Goal: Task Accomplishment & Management: Manage account settings

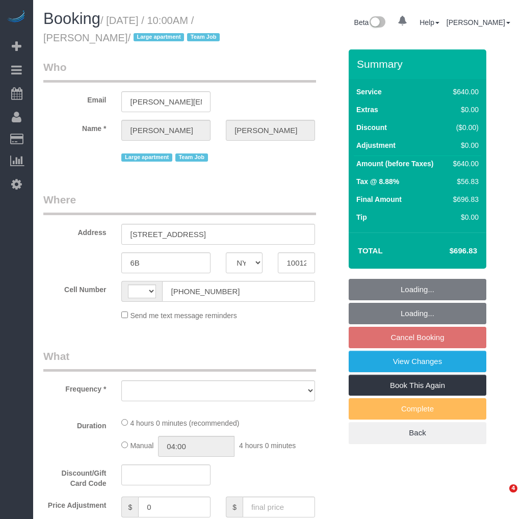
select select "NY"
select select "object:515"
select select "string:US"
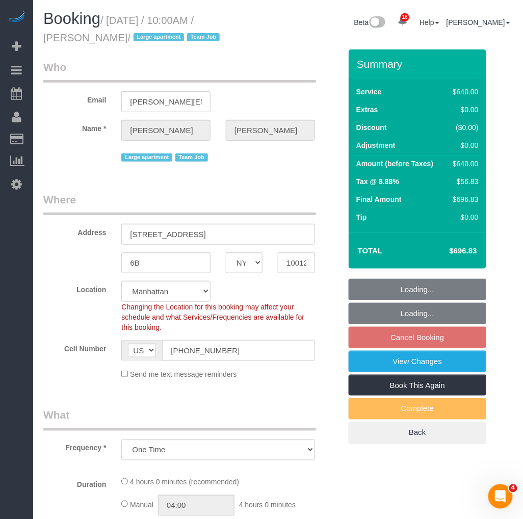
select select "string:stripe-pm_1S6Gzo4VGloSiKo7bUrrxfkt"
select select "240"
select select "spot2"
select select "number:57"
select select "number:72"
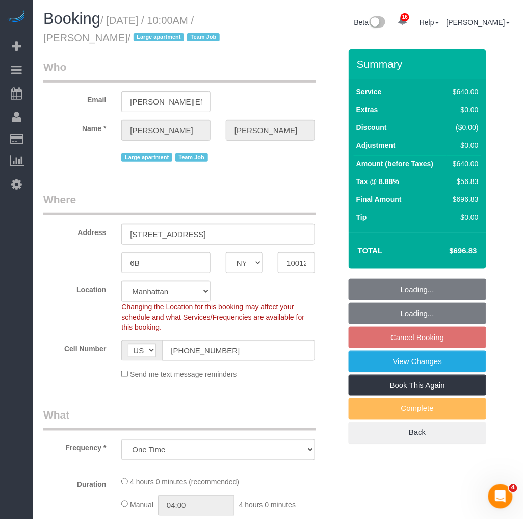
select select "number:15"
select select "number:6"
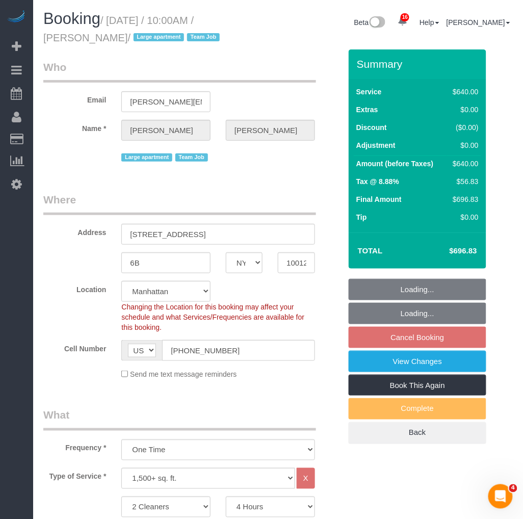
select select "object:1009"
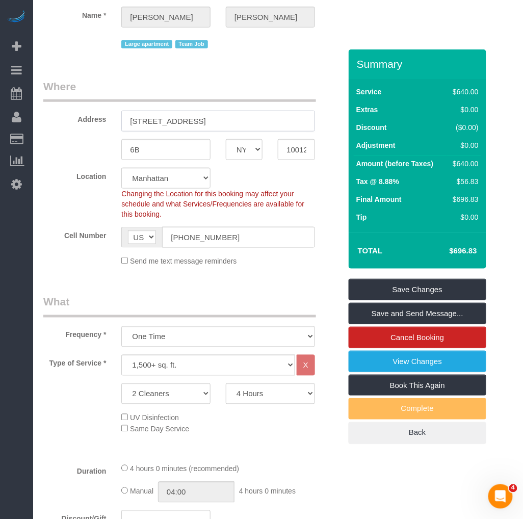
click at [164, 115] on input "151 Wooster Street" at bounding box center [217, 121] width 193 height 21
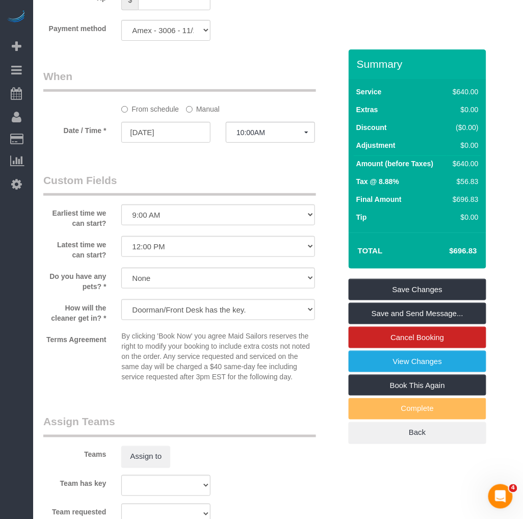
scroll to position [1076, 0]
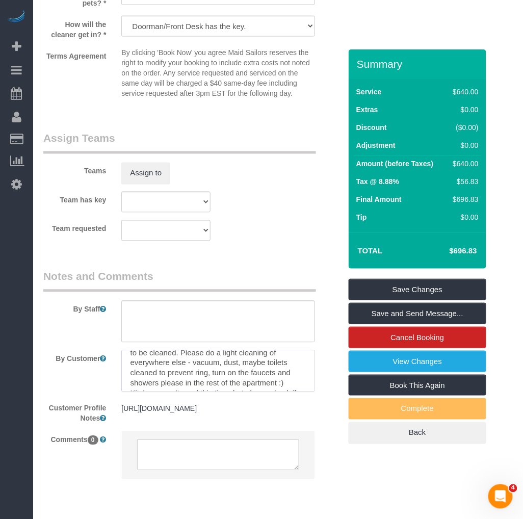
click at [177, 360] on textarea at bounding box center [217, 371] width 193 height 42
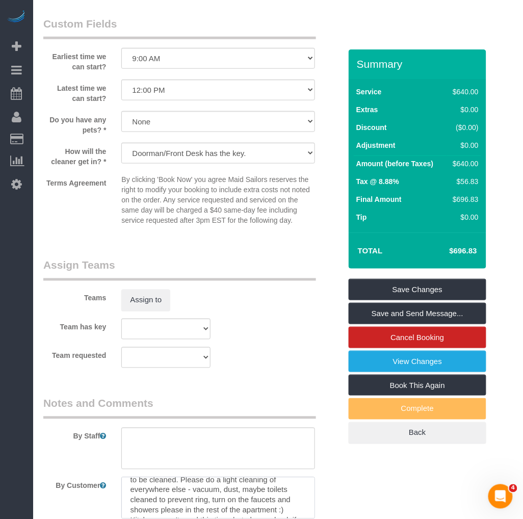
scroll to position [1119, 0]
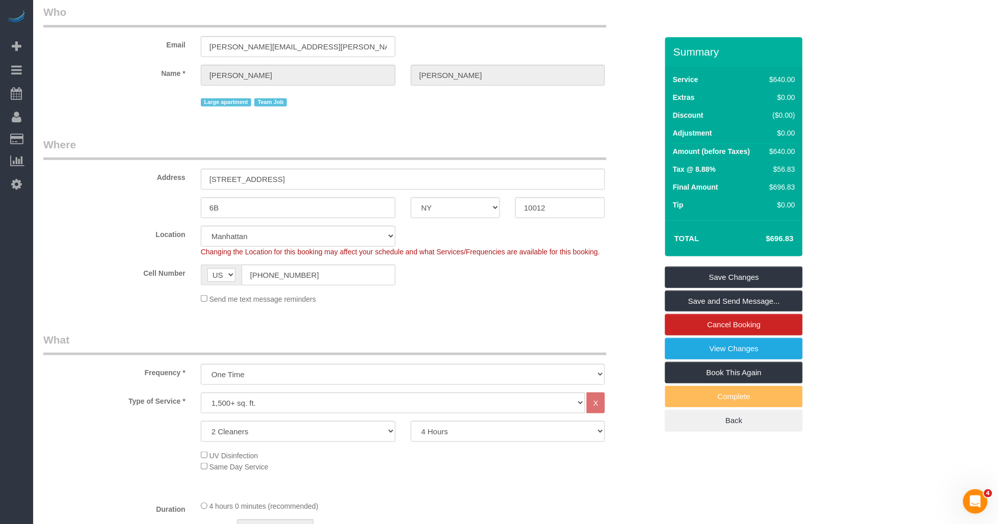
scroll to position [20, 0]
click at [297, 179] on input "151 Wooster Street" at bounding box center [403, 179] width 405 height 21
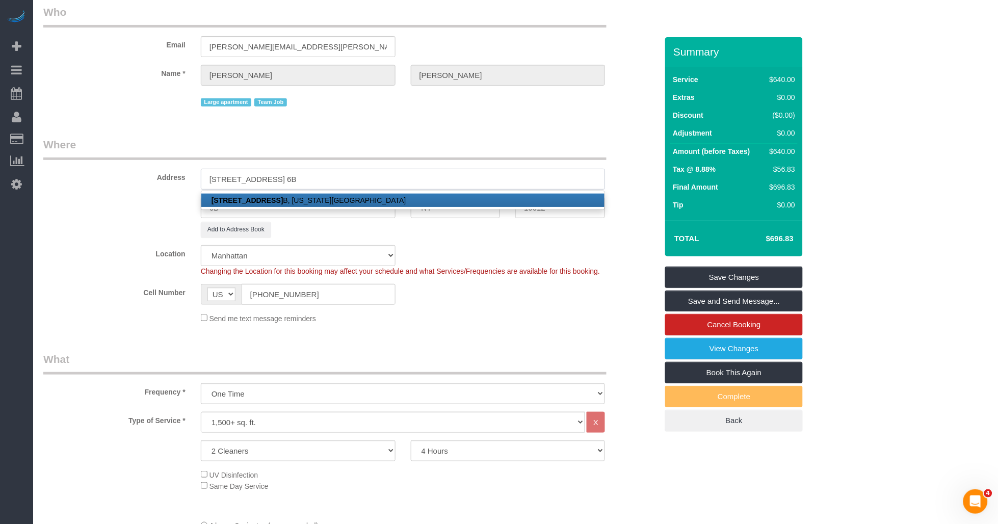
type input "151 Wooster Street, Apt. 6B"
click at [135, 221] on sui-booking-address "Address 151 Wooster Street, Apt. 6B 151 Wooster Street, Apt. 6 B, New York, NY …" at bounding box center [350, 187] width 614 height 100
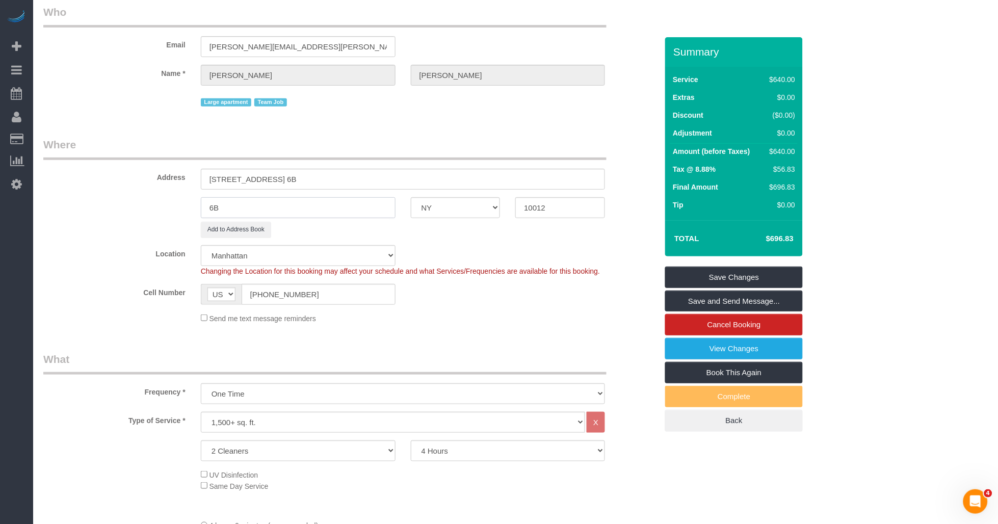
click at [282, 204] on input "6B" at bounding box center [298, 207] width 195 height 21
click at [282, 204] on input "New" at bounding box center [298, 207] width 195 height 21
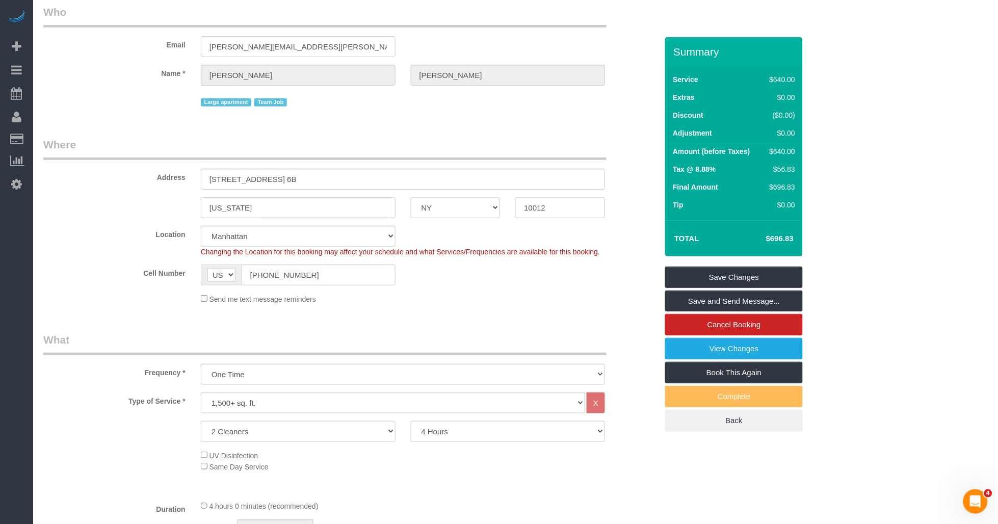
type input "[US_STATE]"
click at [69, 249] on div "Location Manhattan Austin Boston Bronx Brooklyn Charlotte Denver New Jersey Por…" at bounding box center [350, 241] width 629 height 31
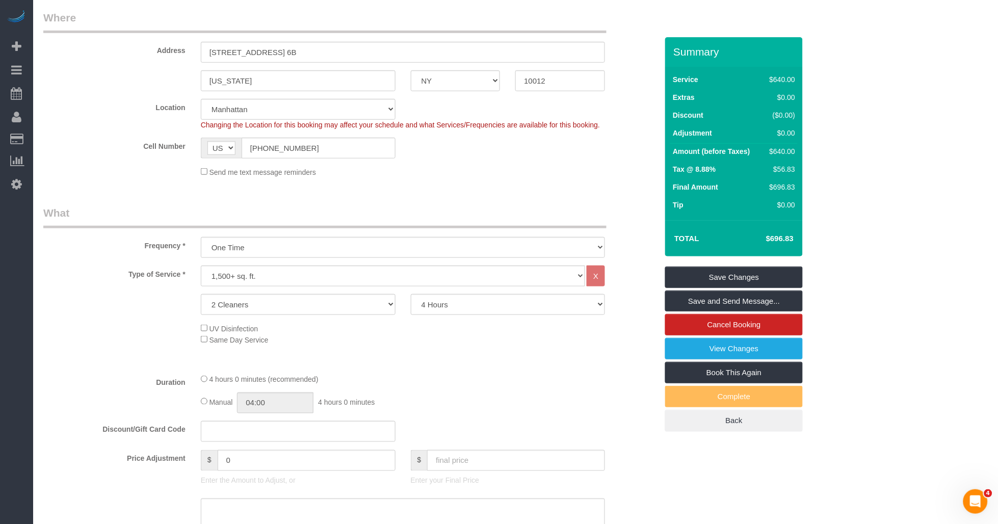
scroll to position [0, 0]
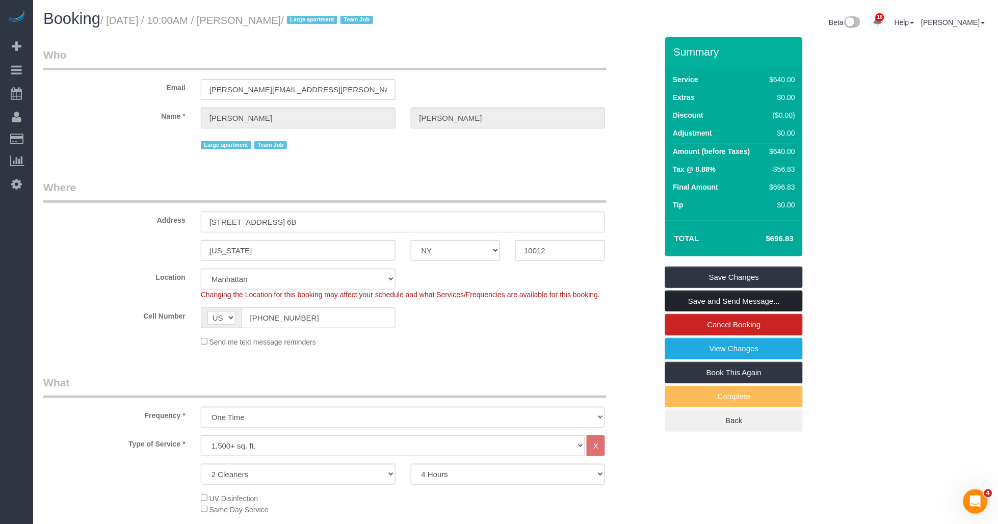
click at [522, 301] on link "Save and Send Message..." at bounding box center [734, 300] width 138 height 21
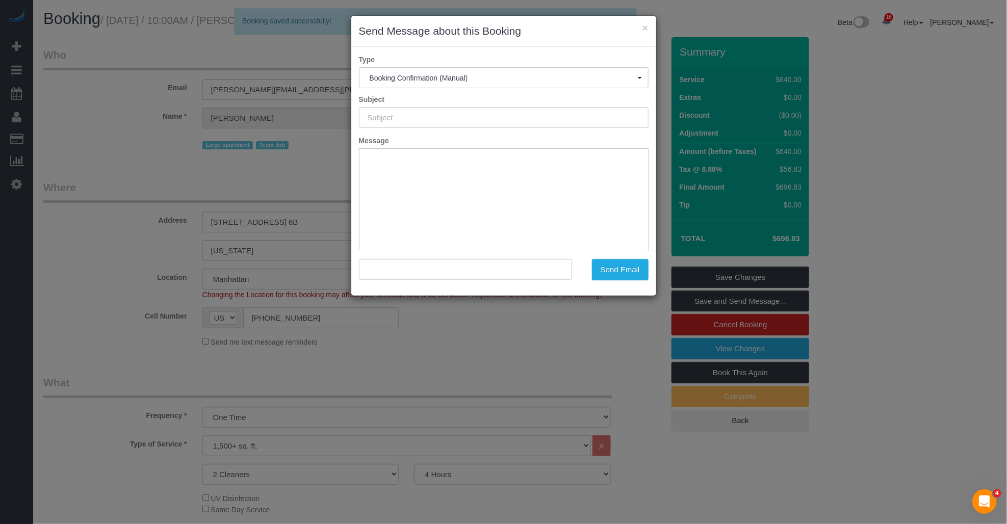
type input "Cleaning Confirmed for 09/15/2025 at 10:00am"
type input ""Stephanie Zilberman" <stephanie.zilberman@gmail.com>"
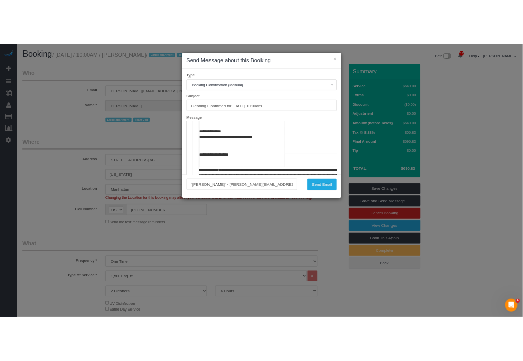
scroll to position [339, 0]
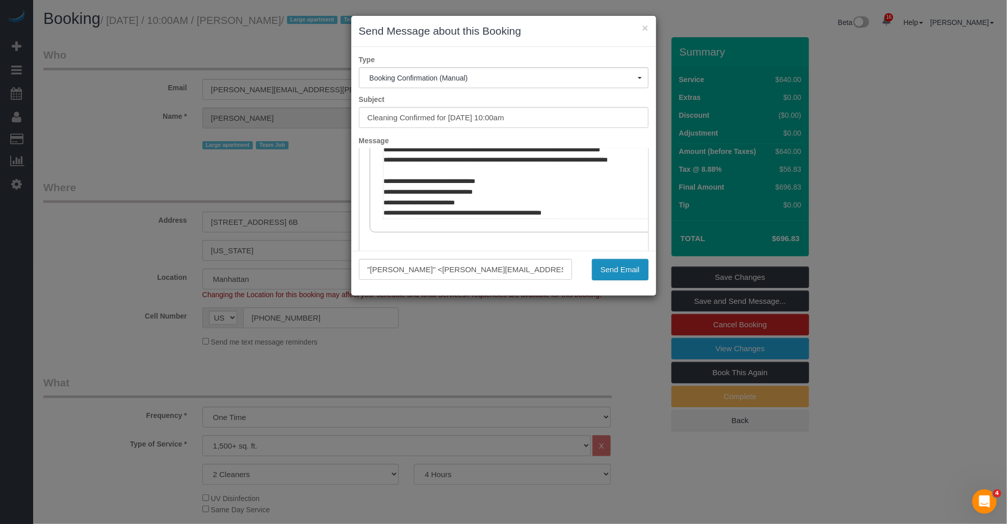
click at [522, 266] on button "Send Email" at bounding box center [620, 269] width 57 height 21
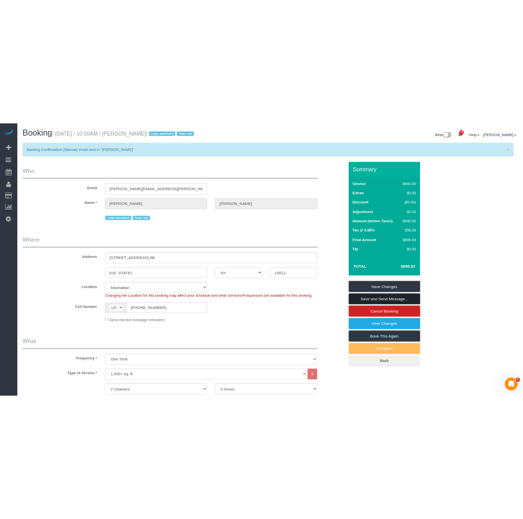
scroll to position [38, 0]
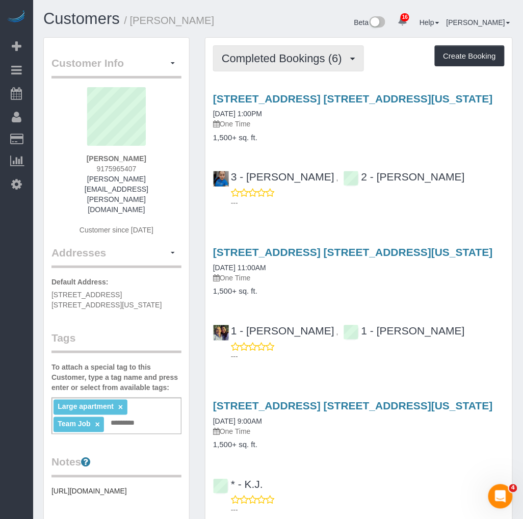
click at [318, 63] on span "Completed Bookings (6)" at bounding box center [284, 58] width 125 height 13
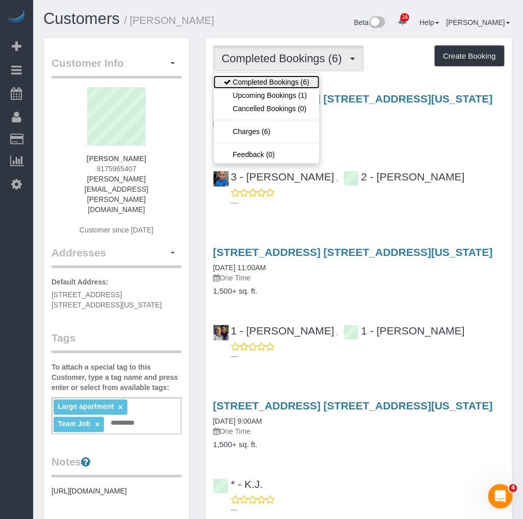
click at [280, 85] on link "Completed Bookings (6)" at bounding box center [267, 81] width 106 height 13
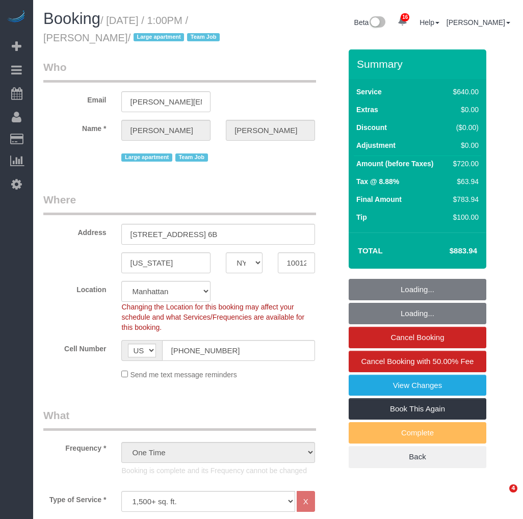
select select "NY"
select select "240"
select select "spot1"
select select "number:57"
select select "number:72"
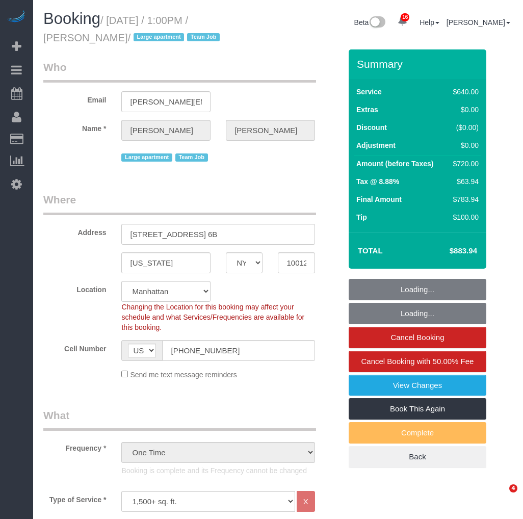
select select "number:15"
select select "number:6"
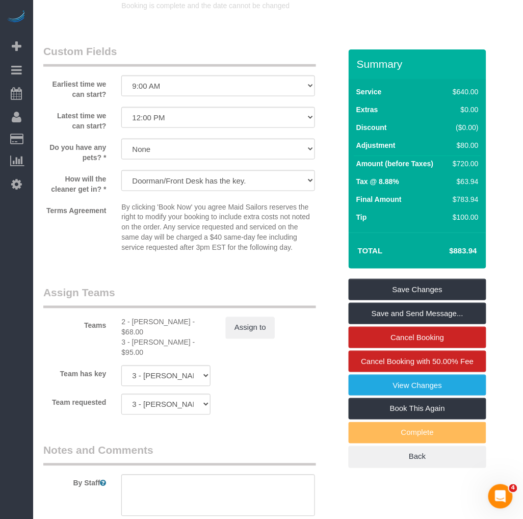
scroll to position [1169, 0]
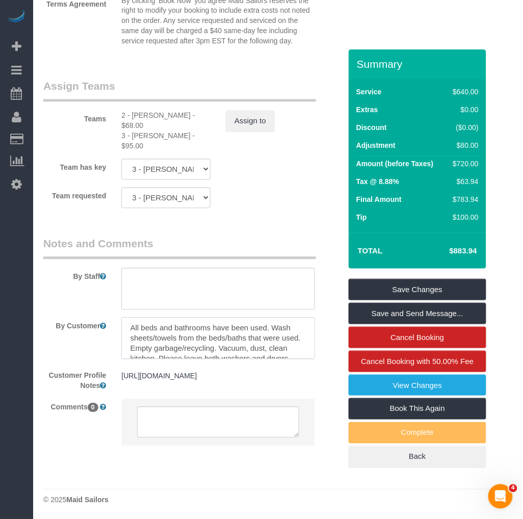
click at [176, 322] on textarea at bounding box center [217, 339] width 193 height 42
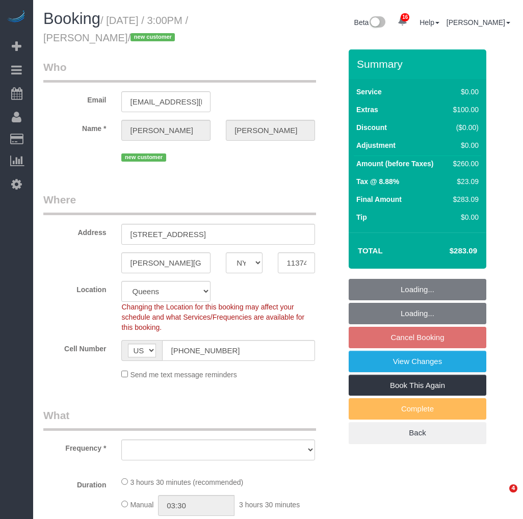
select select "NY"
select select "string:stripe-pm_1S6HLo4VGloSiKo74DeqoOUT"
select select "1"
select select "number:63"
select select "number:75"
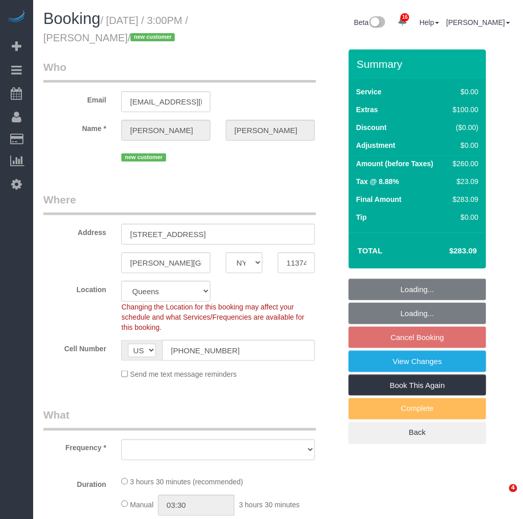
select select "number:15"
select select "number:5"
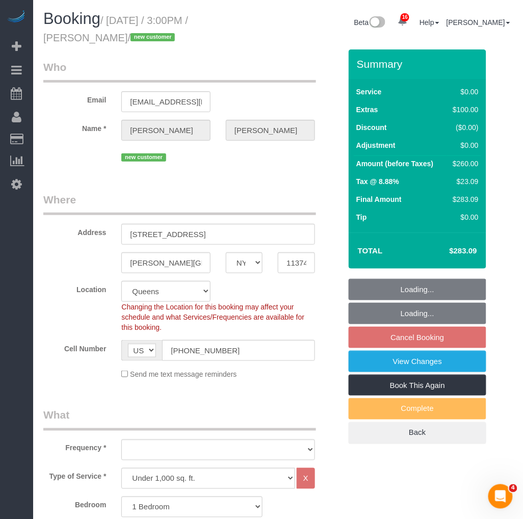
select select "object:1434"
select select "spot8"
select select "1"
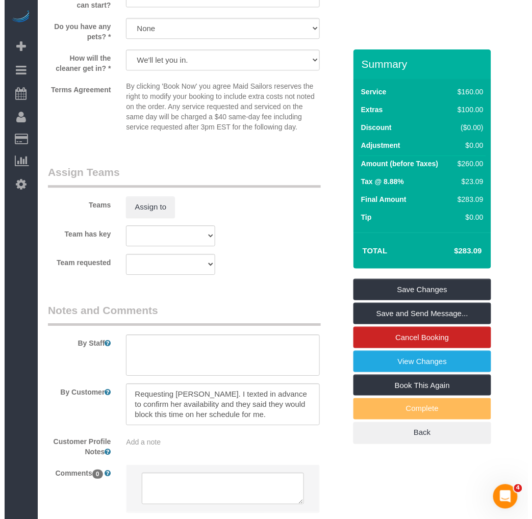
scroll to position [1302, 0]
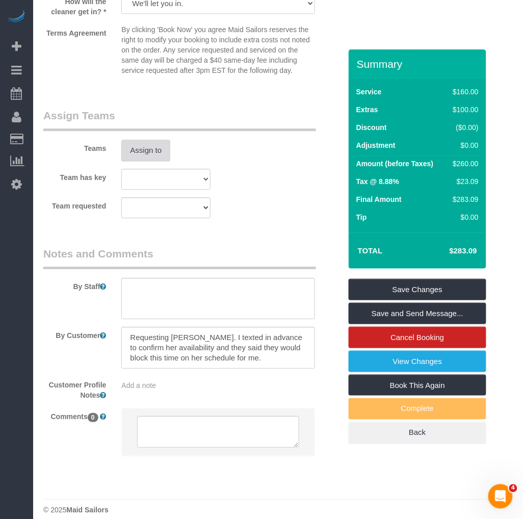
click at [152, 161] on button "Assign to" at bounding box center [145, 150] width 49 height 21
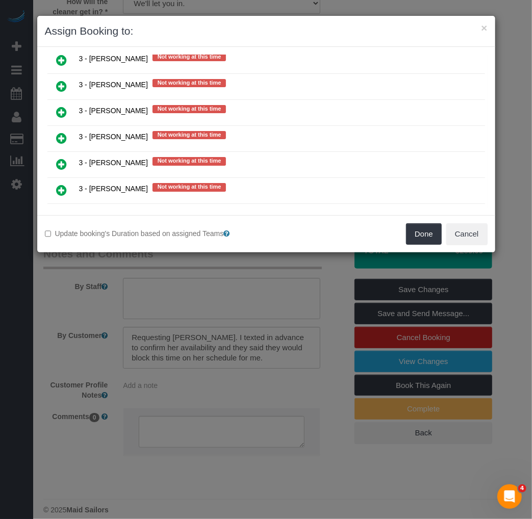
scroll to position [1642, 0]
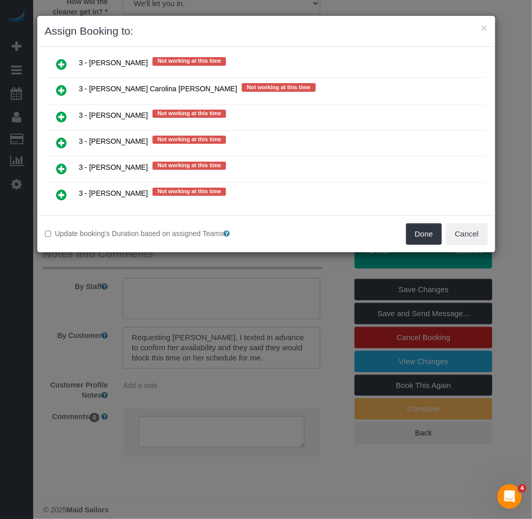
click at [61, 137] on icon at bounding box center [62, 143] width 11 height 12
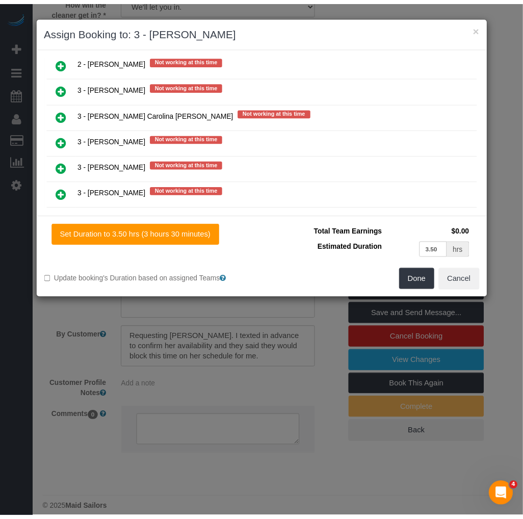
scroll to position [1667, 0]
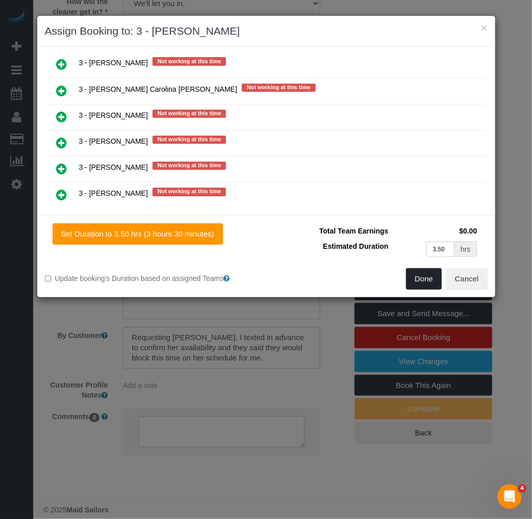
click at [419, 274] on button "Done" at bounding box center [424, 278] width 36 height 21
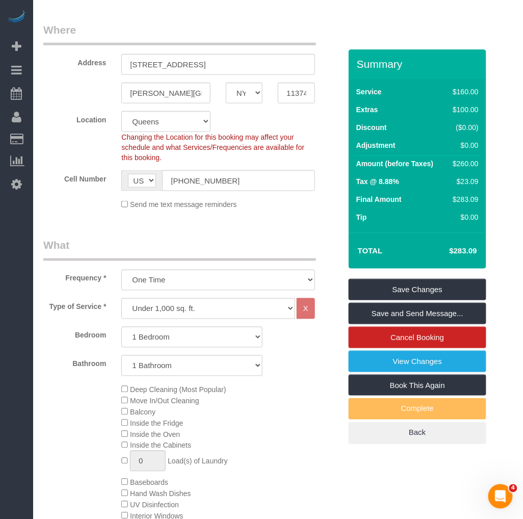
scroll to position [0, 0]
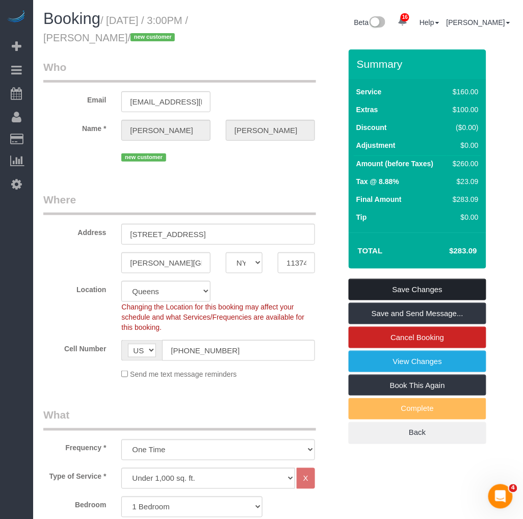
click at [396, 283] on link "Save Changes" at bounding box center [418, 289] width 138 height 21
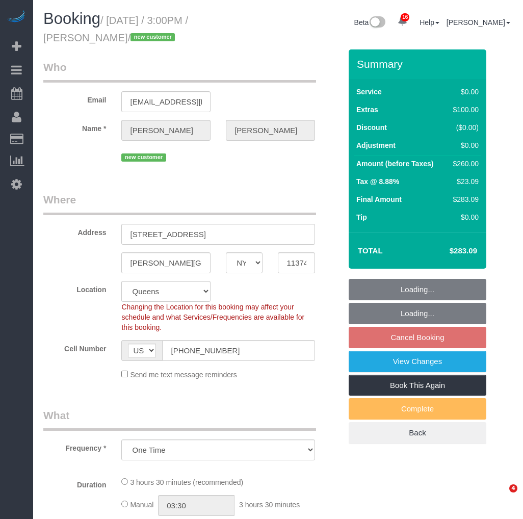
select select "NY"
select select "number:63"
select select "number:75"
select select "number:15"
select select "number:5"
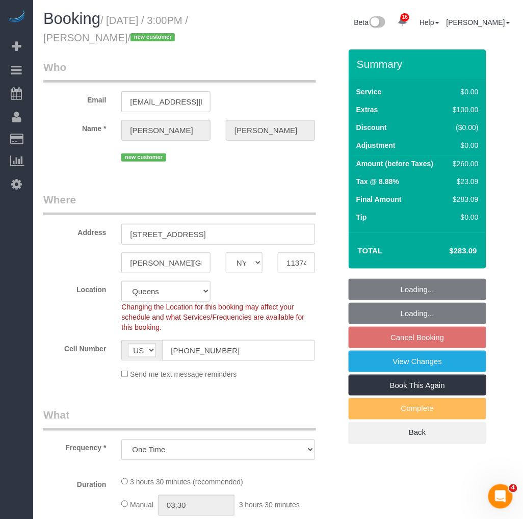
select select "object:915"
select select "spot8"
select select "1"
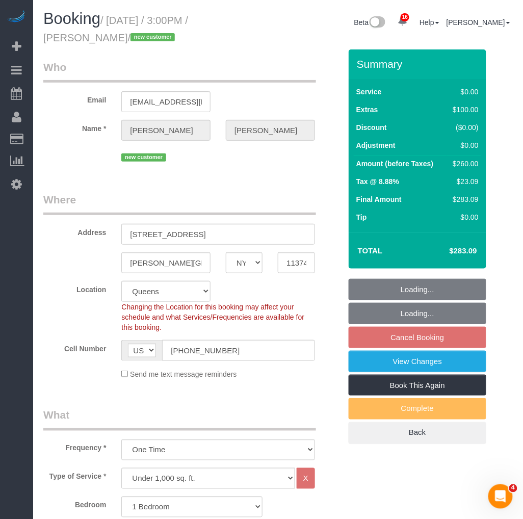
select select "1"
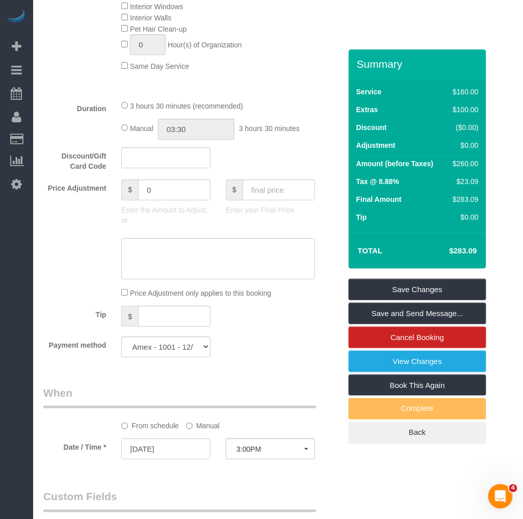
scroll to position [906, 0]
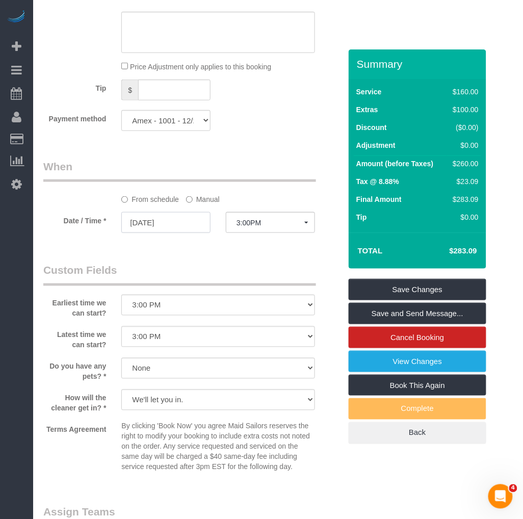
click at [166, 233] on input "[DATE]" at bounding box center [165, 222] width 89 height 21
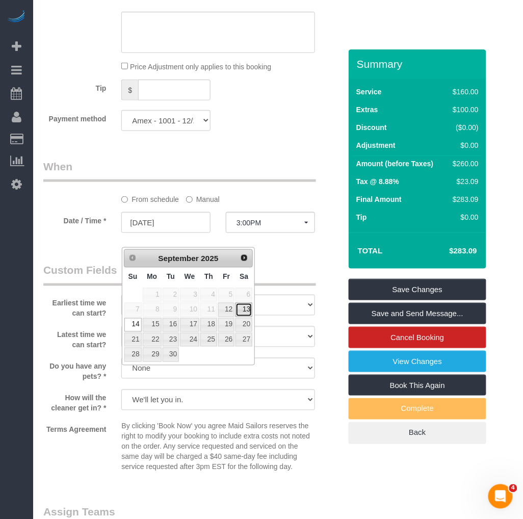
click at [248, 308] on link "13" at bounding box center [243, 310] width 17 height 14
type input "[DATE]"
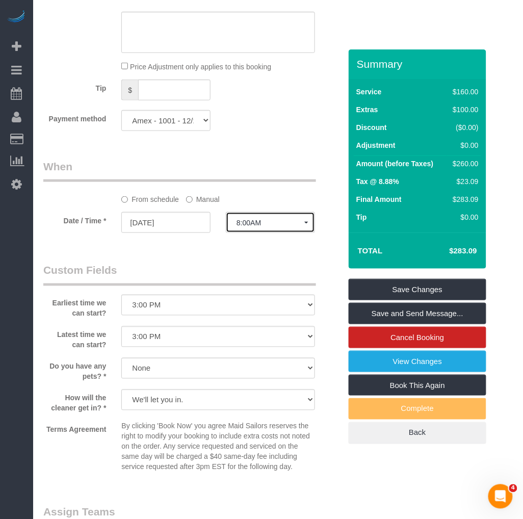
click at [240, 227] on span "8:00AM" at bounding box center [270, 223] width 68 height 8
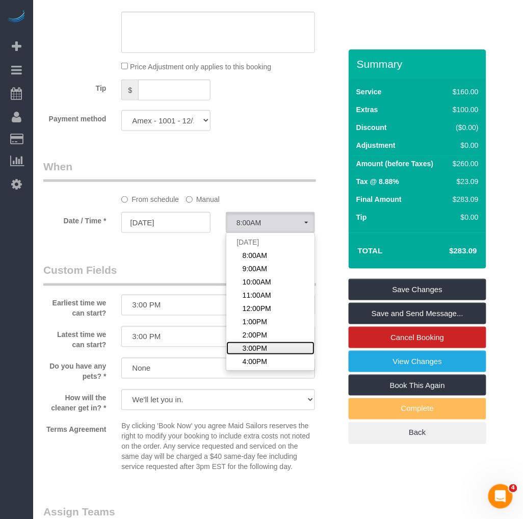
click at [248, 353] on span "3:00PM" at bounding box center [255, 348] width 24 height 10
select select "spot63"
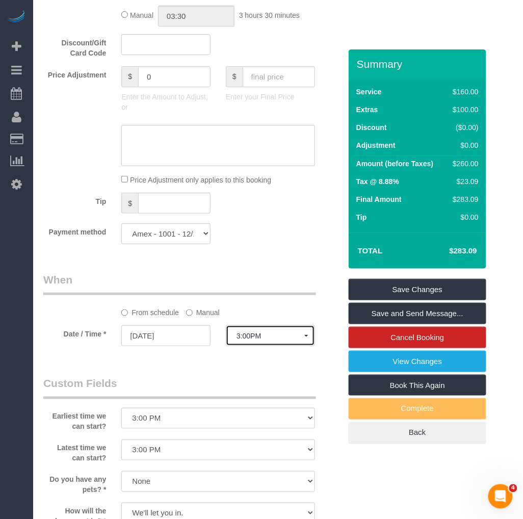
scroll to position [849, 0]
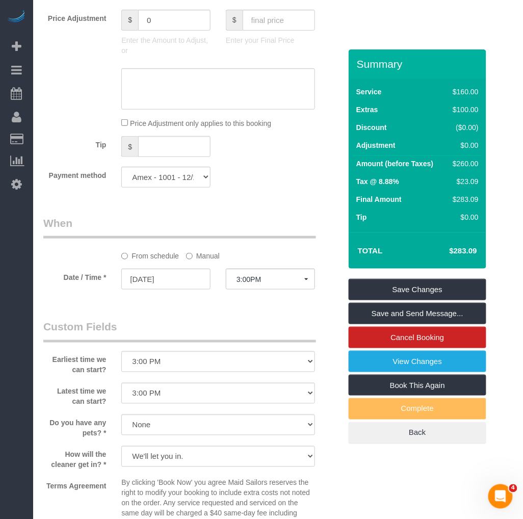
click at [378, 286] on link "Save Changes" at bounding box center [418, 289] width 138 height 21
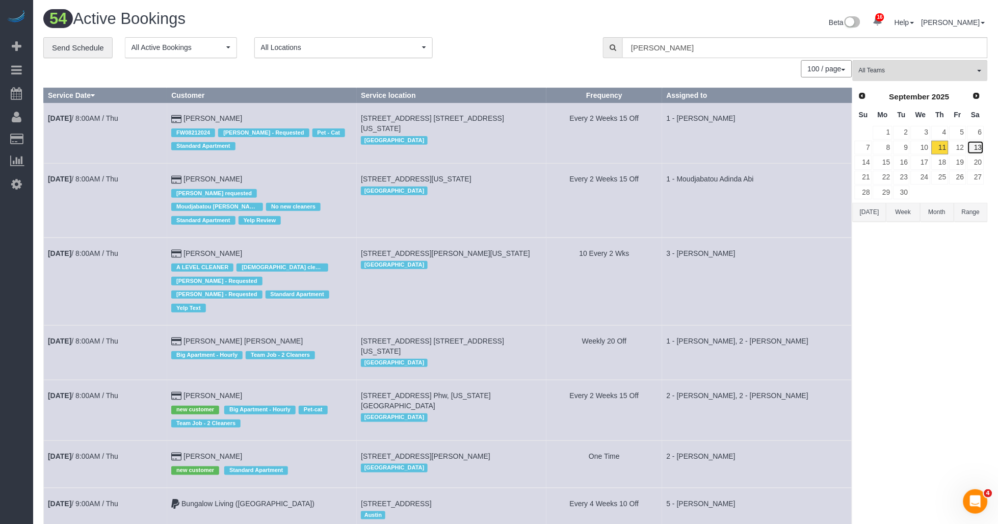
click at [522, 151] on link "13" at bounding box center [975, 148] width 17 height 14
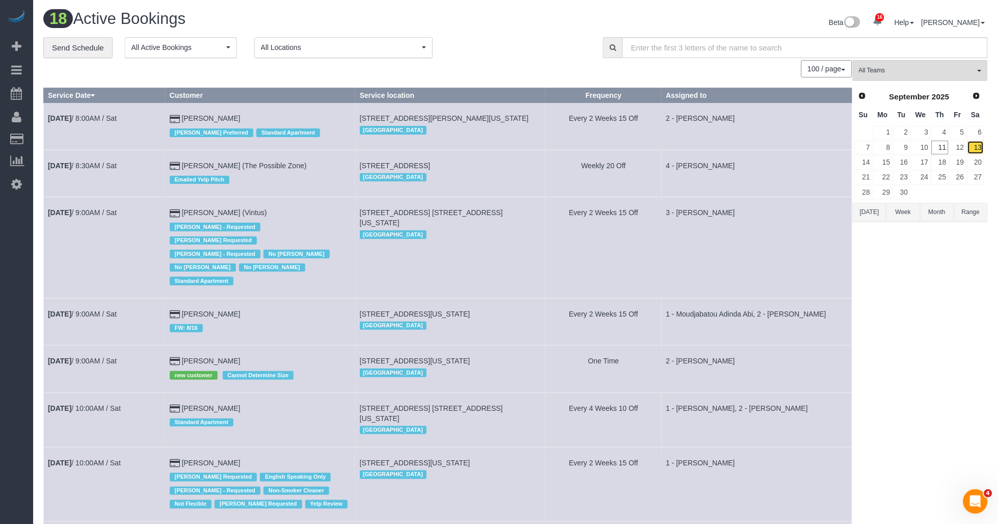
click at [522, 151] on link "13" at bounding box center [975, 148] width 17 height 14
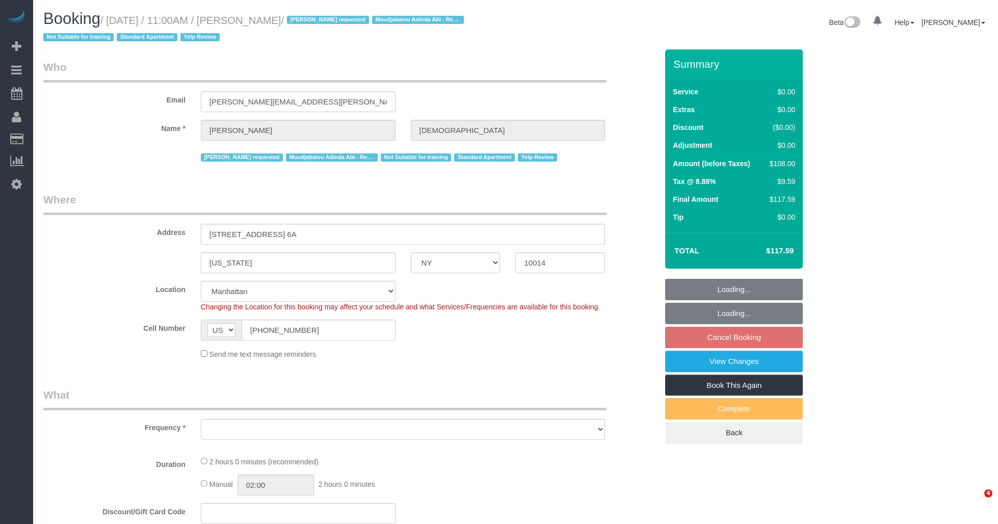
select select "NY"
select select "object:782"
select select "number:89"
select select "number:90"
select select "number:15"
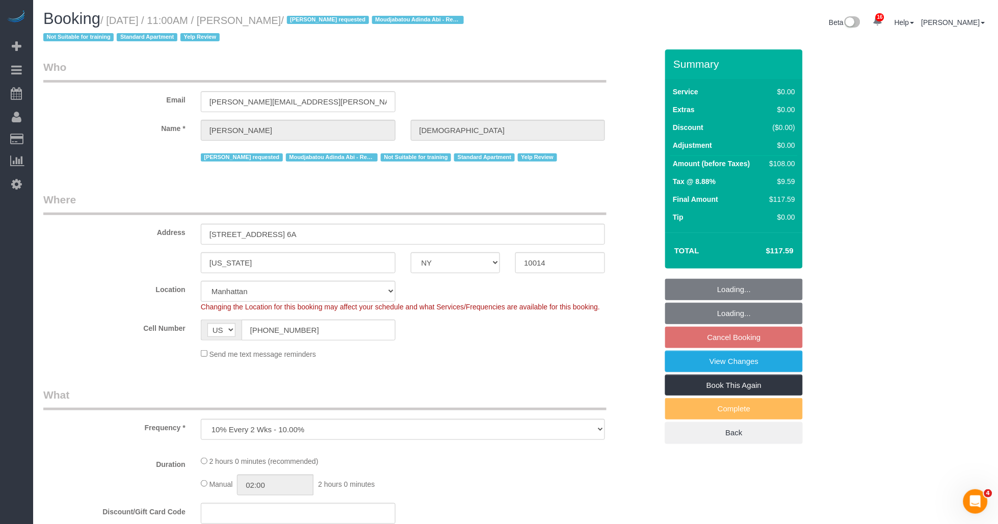
select select "number:5"
select select "number:21"
select select "object:975"
select select "string:stripe-pm_1Q4bFf4VGloSiKo7RHu36Jc3"
select select "1"
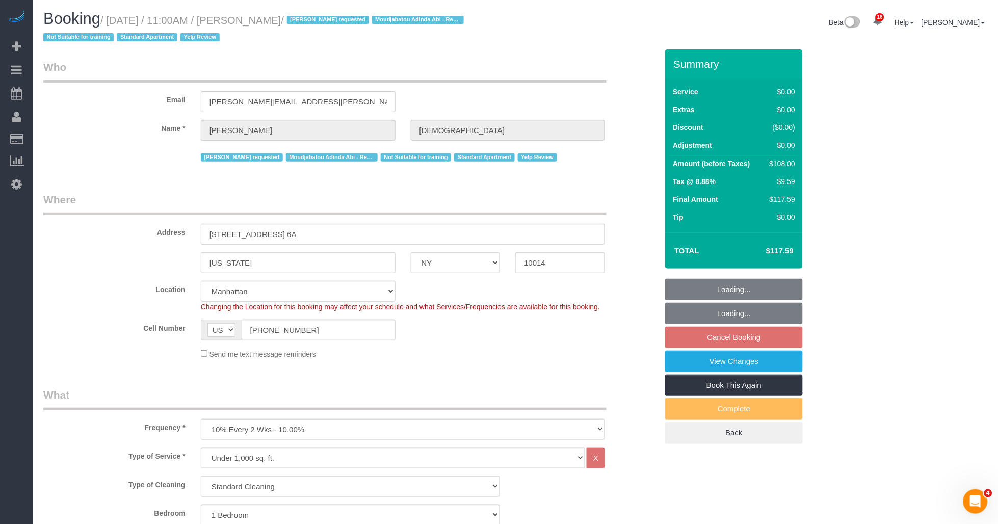
select select "spot4"
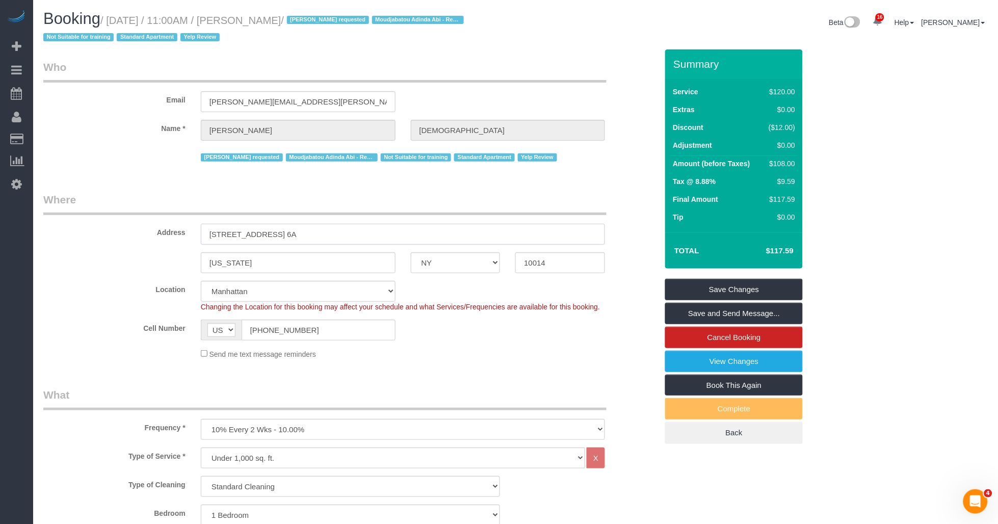
drag, startPoint x: 330, startPoint y: 235, endPoint x: 191, endPoint y: 232, distance: 139.7
click at [191, 232] on div "Address [STREET_ADDRESS] 6A" at bounding box center [350, 218] width 629 height 52
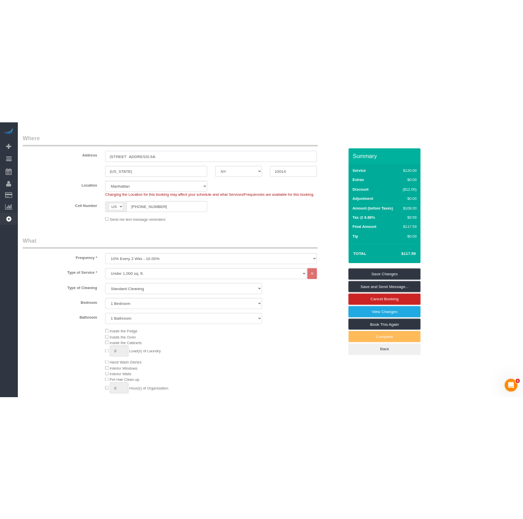
scroll to position [204, 0]
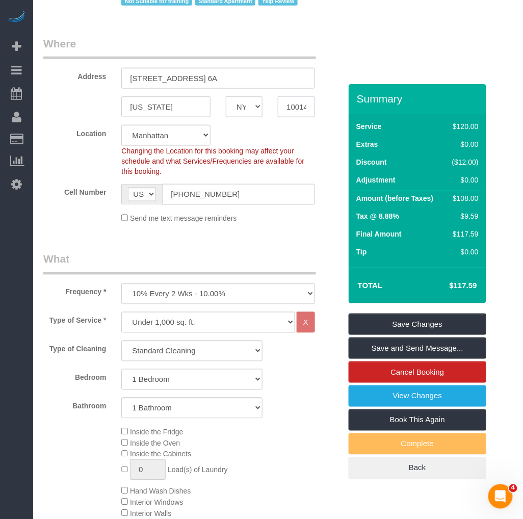
click at [293, 109] on input "10014" at bounding box center [296, 106] width 37 height 21
click at [169, 83] on input "344 West 12th Street, Apt. 6A" at bounding box center [217, 78] width 193 height 21
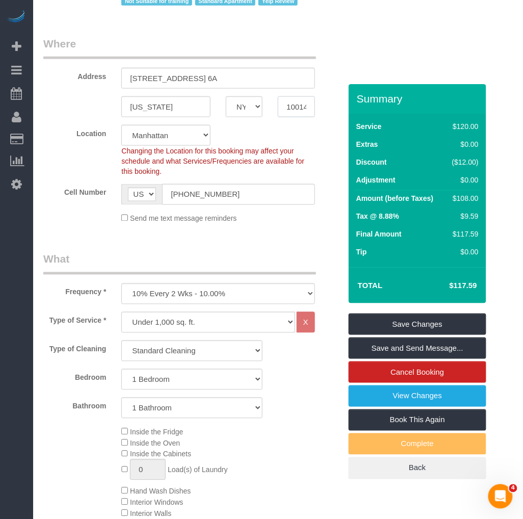
click at [298, 107] on input "10014" at bounding box center [296, 106] width 37 height 21
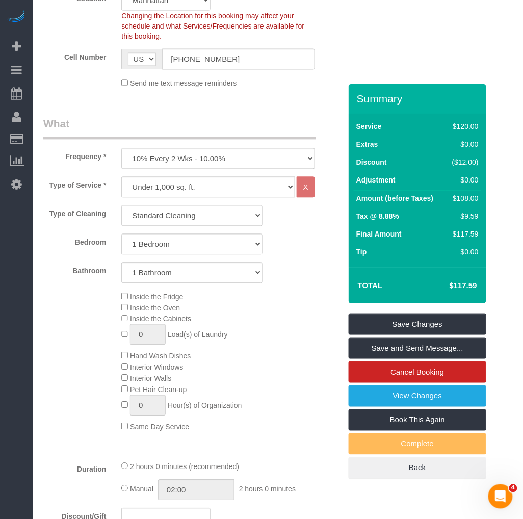
scroll to position [453, 0]
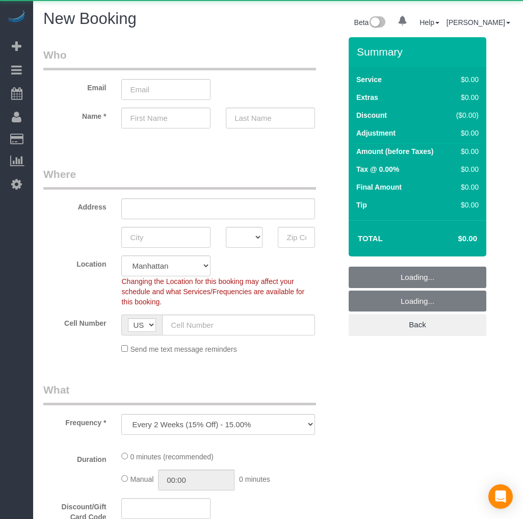
select select "number:89"
select select "number:90"
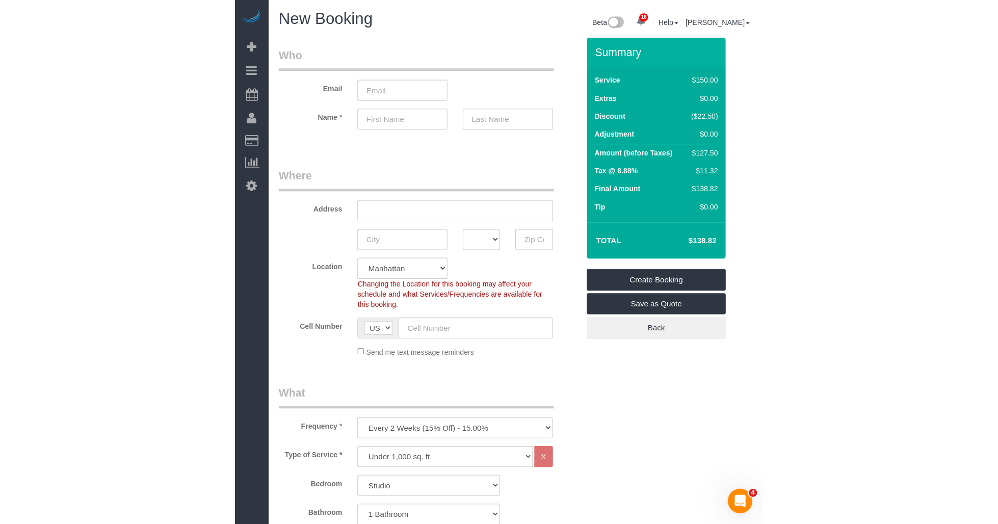
scroll to position [113, 0]
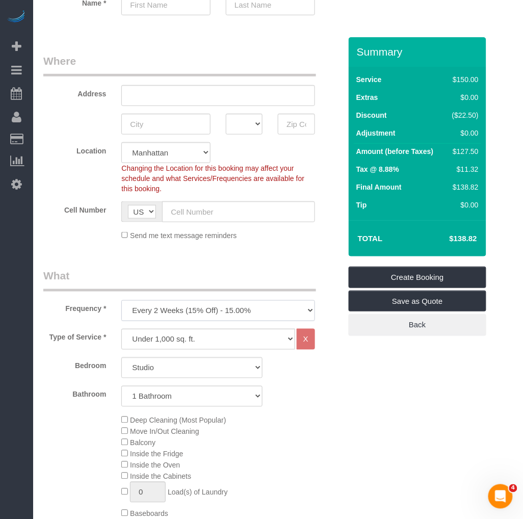
click at [164, 314] on select "One Time Weekly (20% Off) - 20.00% Every 2 Weeks (15% Off) - 15.00% Every 4 Wee…" at bounding box center [217, 310] width 193 height 21
click at [121, 301] on select "One Time Weekly (20% Off) - 20.00% Every 2 Weeks (15% Off) - 15.00% Every 4 Wee…" at bounding box center [217, 310] width 193 height 21
click at [181, 341] on select "Under 1,000 sq. ft. 1,001 - 1,500 sq. ft. 1,500+ sq. ft. Custom Cleaning Office…" at bounding box center [207, 339] width 173 height 21
click at [186, 338] on select "Under 1,000 sq. ft. 1,001 - 1,500 sq. ft. 1,500+ sq. ft. Custom Cleaning Office…" at bounding box center [207, 339] width 173 height 21
click at [172, 310] on select "One Time Weekly (20% Off) - 20.00% Every 2 Weeks (15% Off) - 15.00% Every 4 Wee…" at bounding box center [217, 310] width 193 height 21
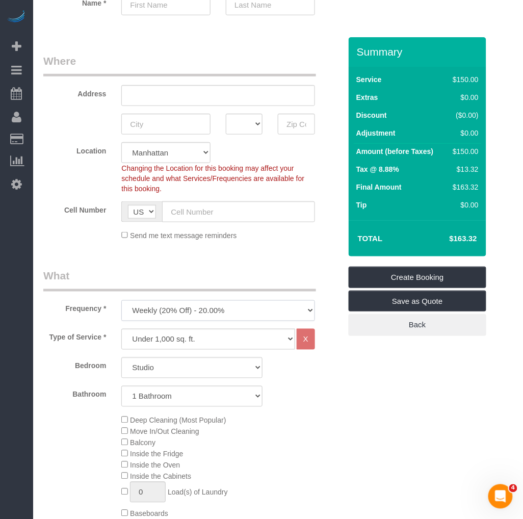
click at [121, 301] on select "One Time Weekly (20% Off) - 20.00% Every 2 Weeks (15% Off) - 15.00% Every 4 Wee…" at bounding box center [217, 310] width 193 height 21
click at [172, 306] on select "One Time Weekly (20% Off) - 20.00% Every 2 Weeks (15% Off) - 15.00% Every 4 Wee…" at bounding box center [217, 310] width 193 height 21
select select "object:779"
click at [121, 301] on select "One Time Weekly (20% Off) - 20.00% Every 2 Weeks (15% Off) - 15.00% Every 4 Wee…" at bounding box center [217, 310] width 193 height 21
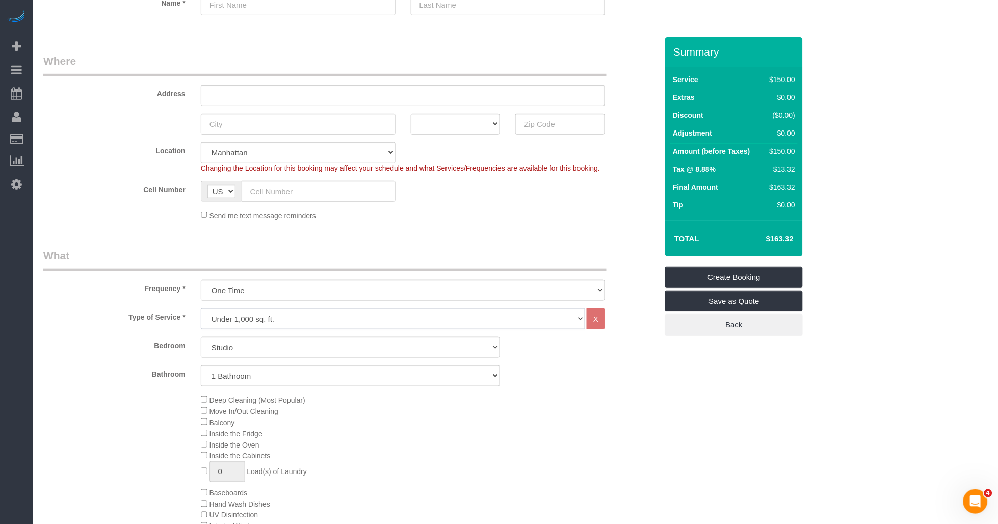
click at [339, 326] on select "Under 1,000 sq. ft. 1,001 - 1,500 sq. ft. 1,500+ sq. ft. Custom Cleaning Office…" at bounding box center [393, 318] width 385 height 21
click at [129, 354] on div "Bedroom Studio 1 Bedroom 2 Bedrooms 3 Bedrooms" at bounding box center [350, 347] width 629 height 21
click at [276, 346] on select "Studio 1 Bedroom 2 Bedrooms 3 Bedrooms" at bounding box center [351, 347] width 300 height 21
drag, startPoint x: 285, startPoint y: 323, endPoint x: 281, endPoint y: 328, distance: 6.9
click at [285, 323] on select "Under 1,000 sq. ft. 1,001 - 1,500 sq. ft. 1,500+ sq. ft. Custom Cleaning Office…" at bounding box center [393, 318] width 385 height 21
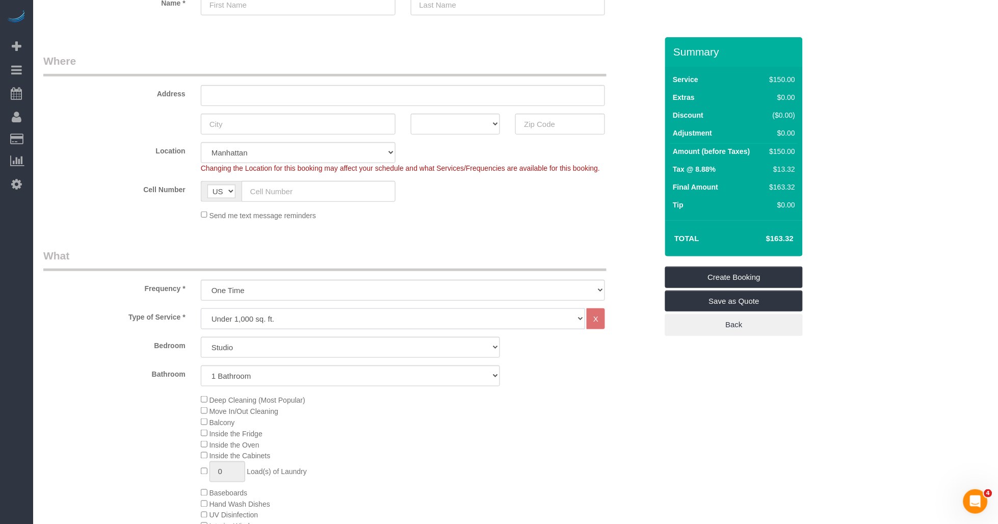
click at [201, 309] on select "Under 1,000 sq. ft. 1,001 - 1,500 sq. ft. 1,500+ sq. ft. Custom Cleaning Office…" at bounding box center [393, 318] width 385 height 21
click at [286, 280] on select "One Time Weekly (20% Off) - 20.00% Every 2 Weeks (15% Off) - 15.00% Every 4 Wee…" at bounding box center [403, 290] width 405 height 21
click at [201, 280] on select "One Time Weekly (20% Off) - 20.00% Every 2 Weeks (15% Off) - 15.00% Every 4 Wee…" at bounding box center [403, 290] width 405 height 21
click at [264, 322] on select "Under 1,000 sq. ft. 1,001 - 1,500 sq. ft. 1,500+ sq. ft. Custom Cleaning Office…" at bounding box center [393, 318] width 385 height 21
select select "213"
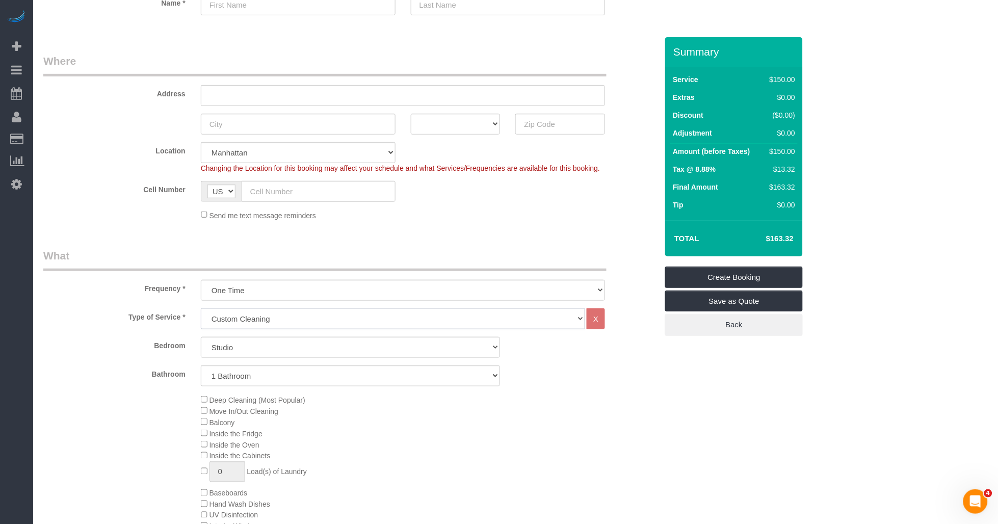
click at [201, 309] on select "Under 1,000 sq. ft. 1,001 - 1,500 sq. ft. 1,500+ sq. ft. Custom Cleaning Office…" at bounding box center [393, 318] width 385 height 21
select select "1"
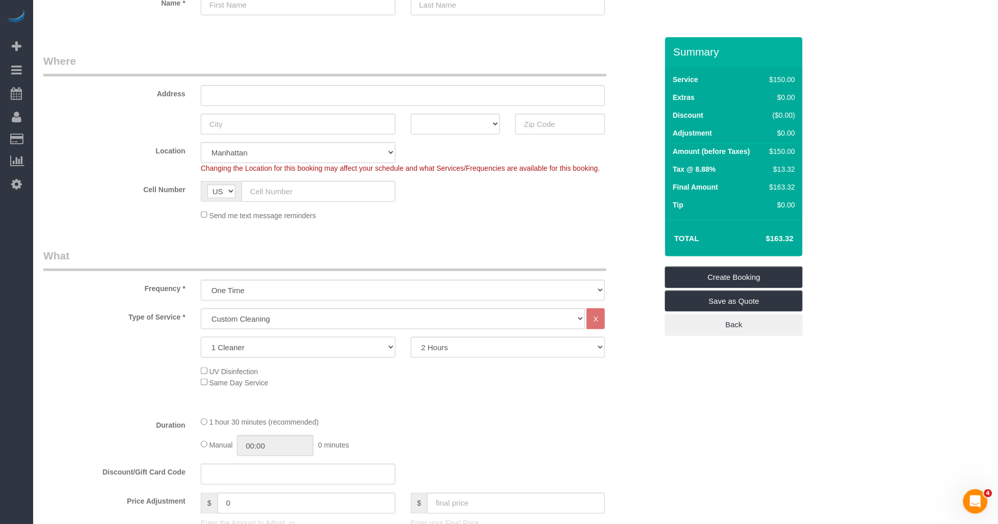
click at [363, 346] on select "1 Cleaner 2 Cleaners 3 Cleaners 4 Cleaners 5 Cleaners" at bounding box center [298, 347] width 195 height 21
click at [201, 338] on select "1 Cleaner 2 Cleaners 3 Cleaners 4 Cleaners 5 Cleaners" at bounding box center [298, 347] width 195 height 21
click at [502, 360] on div "Type of Service * Under 1,000 sq. ft. 1,001 - 1,500 sq. ft. 1,500+ sq. ft. Cust…" at bounding box center [350, 358] width 614 height 100
click at [508, 354] on select "2 Hours 2.5 Hours 3 Hours 3.5 Hours 4 Hours 4.5 Hours 5 Hours 5.5 Hours 6 Hours…" at bounding box center [508, 347] width 195 height 21
click at [482, 404] on div "Type of Service * Under 1,000 sq. ft. 1,001 - 1,500 sq. ft. 1,500+ sq. ft. Cust…" at bounding box center [350, 358] width 614 height 100
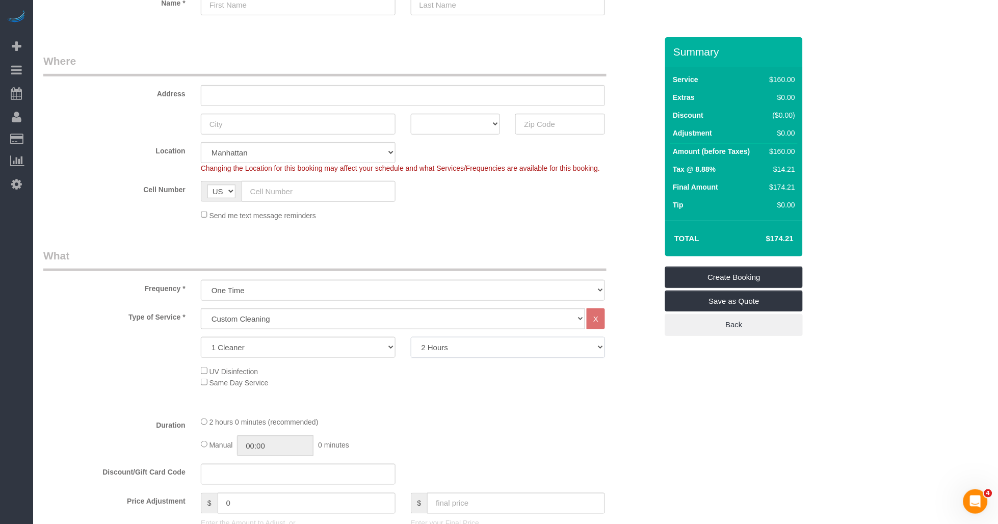
click at [475, 344] on select "2 Hours 2.5 Hours 3 Hours 3.5 Hours 4 Hours 4.5 Hours 5 Hours 5.5 Hours 6 Hours…" at bounding box center [508, 347] width 195 height 21
select select "270"
click at [411, 338] on select "2 Hours 2.5 Hours 3 Hours 3.5 Hours 4 Hours 4.5 Hours 5 Hours 5.5 Hours 6 Hours…" at bounding box center [508, 347] width 195 height 21
click at [293, 325] on select "Under 1,000 sq. ft. 1,001 - 1,500 sq. ft. 1,500+ sq. ft. Custom Cleaning Office…" at bounding box center [393, 318] width 385 height 21
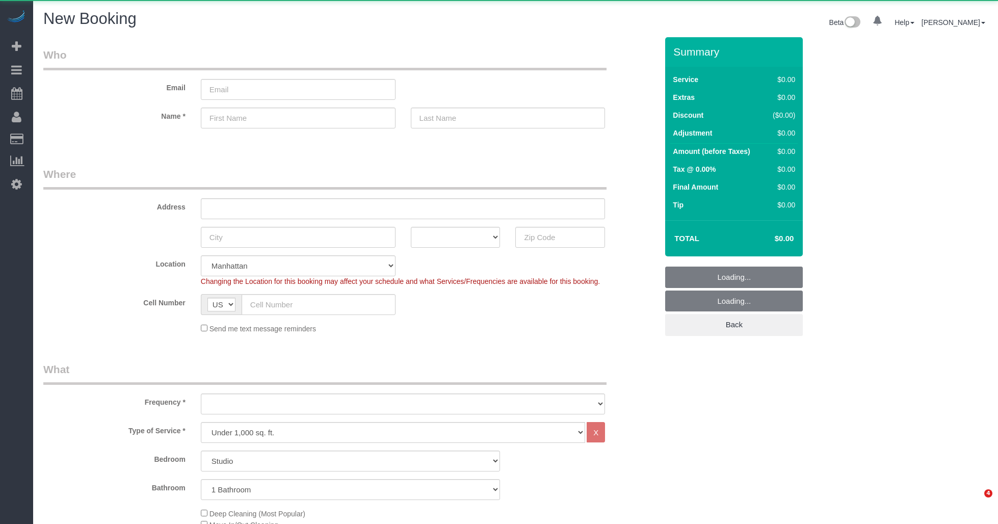
select select "number:89"
select select "number:90"
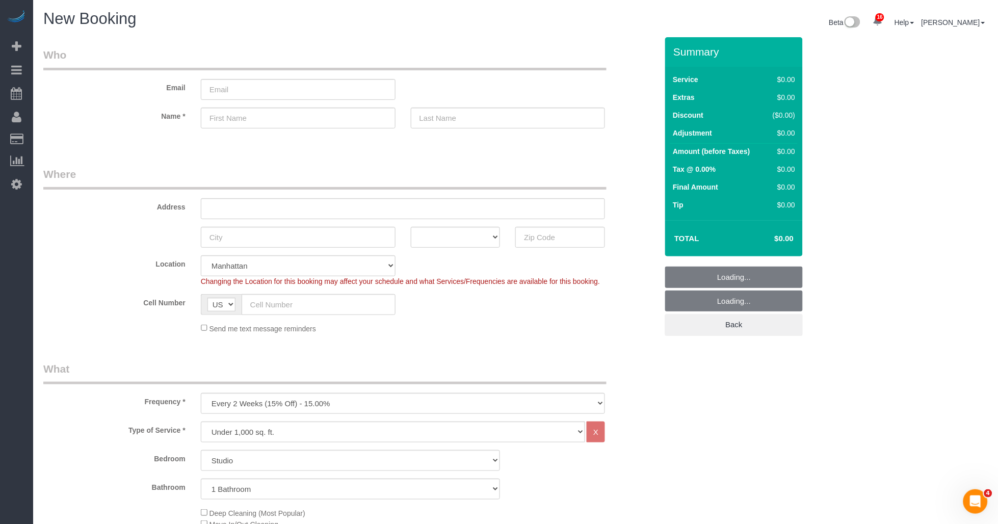
scroll to position [226, 0]
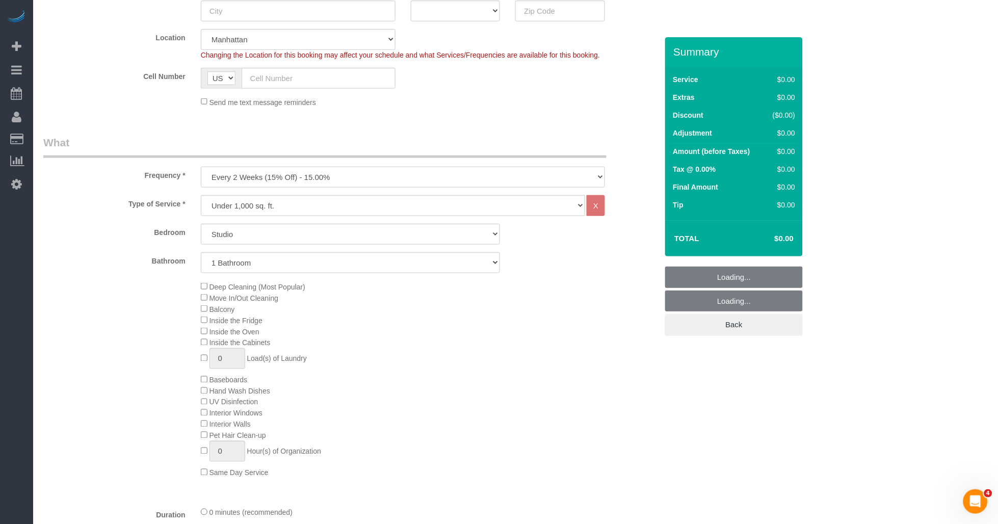
click at [330, 179] on select "One Time Weekly (20% Off) - 20.00% Every 2 Weeks (15% Off) - 15.00% Every 4 Wee…" at bounding box center [403, 177] width 405 height 21
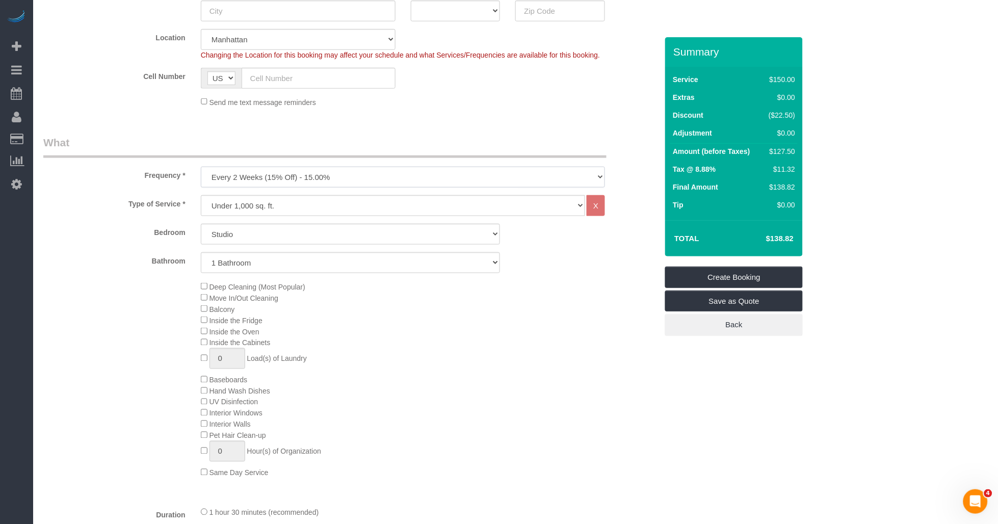
select select "object:1435"
click at [201, 167] on select "One Time Weekly (20% Off) - 20.00% Every 2 Weeks (15% Off) - 15.00% Every 4 Wee…" at bounding box center [403, 177] width 405 height 21
click at [302, 201] on select "Under 1,000 sq. ft. 1,001 - 1,500 sq. ft. 1,500+ sq. ft. Custom Cleaning Office…" at bounding box center [393, 205] width 385 height 21
select select "213"
click at [201, 196] on select "Under 1,000 sq. ft. 1,001 - 1,500 sq. ft. 1,500+ sq. ft. Custom Cleaning Office…" at bounding box center [393, 205] width 385 height 21
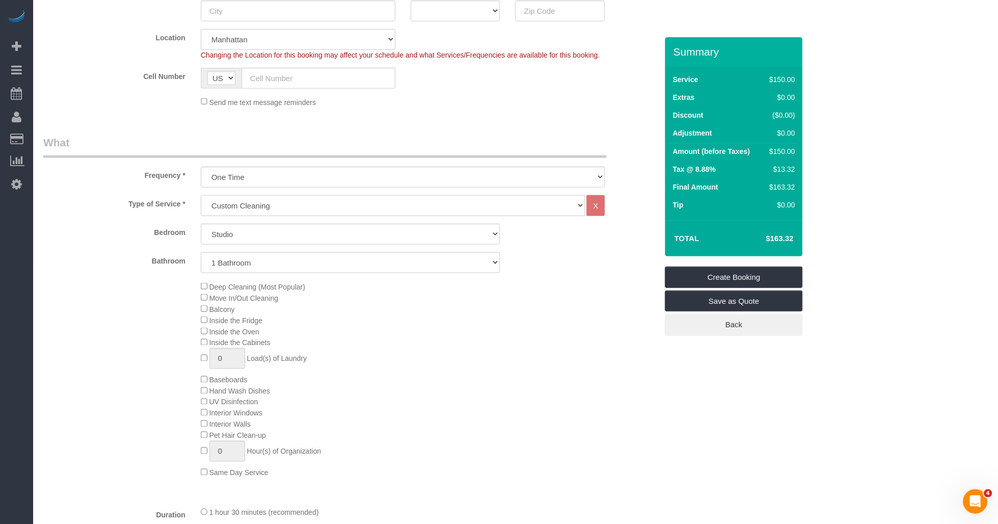
select select "1"
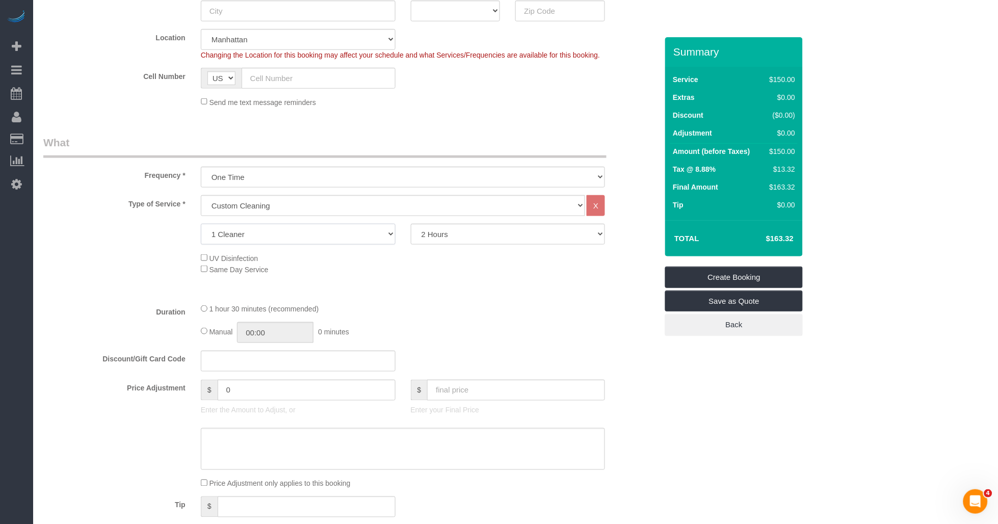
click at [316, 245] on select "1 Cleaner 2 Cleaners 3 Cleaners 4 Cleaners 5 Cleaners" at bounding box center [298, 234] width 195 height 21
click at [201, 224] on select "1 Cleaner 2 Cleaners 3 Cleaners 4 Cleaners 5 Cleaners" at bounding box center [298, 234] width 195 height 21
click at [495, 236] on select "2 Hours 2.5 Hours 3 Hours 3.5 Hours 4 Hours 4.5 Hours 5 Hours 5.5 Hours 6 Hours…" at bounding box center [508, 234] width 195 height 21
select select "270"
click at [411, 224] on select "2 Hours 2.5 Hours 3 Hours 3.5 Hours 4 Hours 4.5 Hours 5 Hours 5.5 Hours 6 Hours…" at bounding box center [508, 234] width 195 height 21
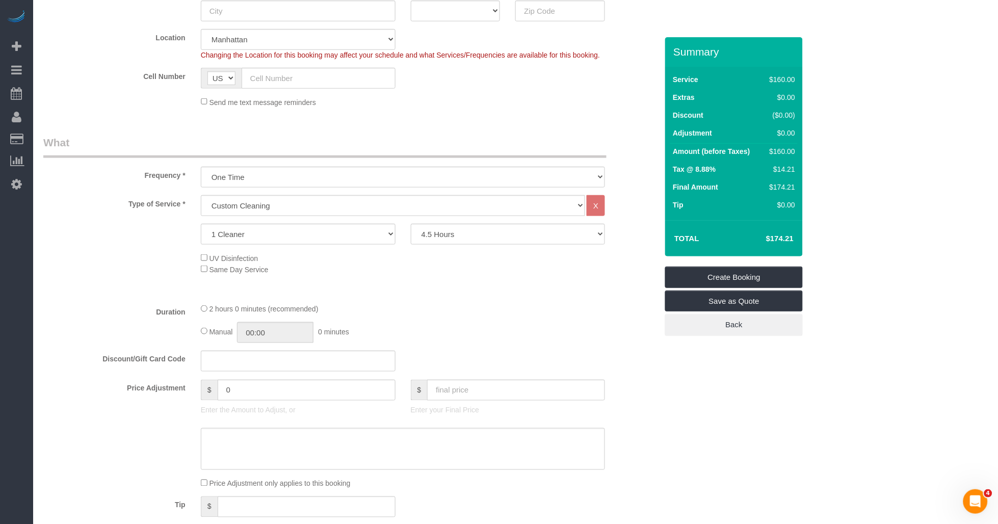
click at [525, 314] on div "2 hours 0 minutes (recommended)" at bounding box center [403, 308] width 405 height 11
click at [566, 314] on div "4 hours 30 minutes (recommended)" at bounding box center [403, 308] width 405 height 11
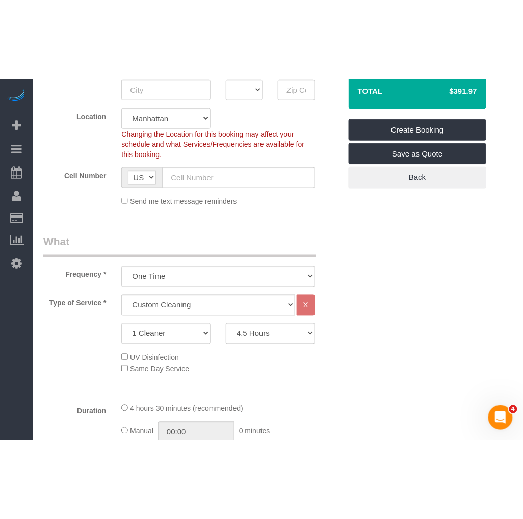
scroll to position [113, 0]
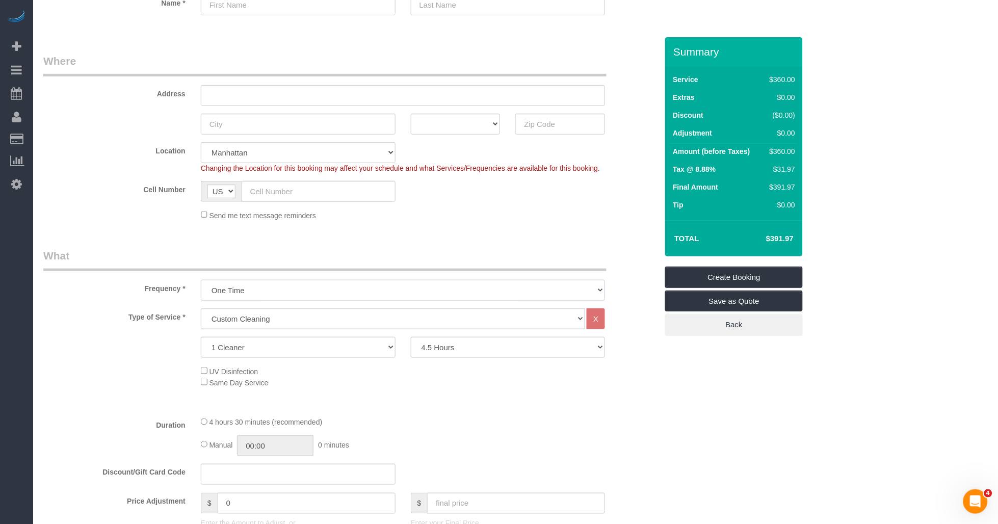
click at [344, 292] on select "One Time Weekly (20% Off) - 20.00% Every 2 Weeks (15% Off) - 15.00% Every 4 Wee…" at bounding box center [403, 290] width 405 height 21
click at [201, 280] on select "One Time Weekly (20% Off) - 20.00% Every 2 Weeks (15% Off) - 15.00% Every 4 Wee…" at bounding box center [403, 290] width 405 height 21
click at [326, 312] on select "Under 1,000 sq. ft. 1,001 - 1,500 sq. ft. 1,500+ sq. ft. Custom Cleaning Office…" at bounding box center [393, 318] width 385 height 21
click at [201, 309] on select "Under 1,000 sq. ft. 1,001 - 1,500 sq. ft. 1,500+ sq. ft. Custom Cleaning Office…" at bounding box center [393, 318] width 385 height 21
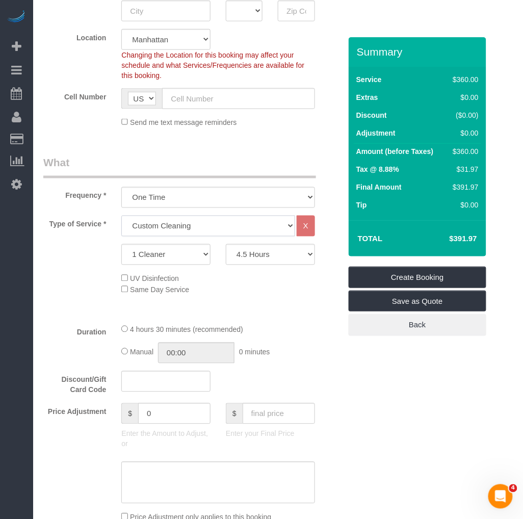
scroll to position [0, 0]
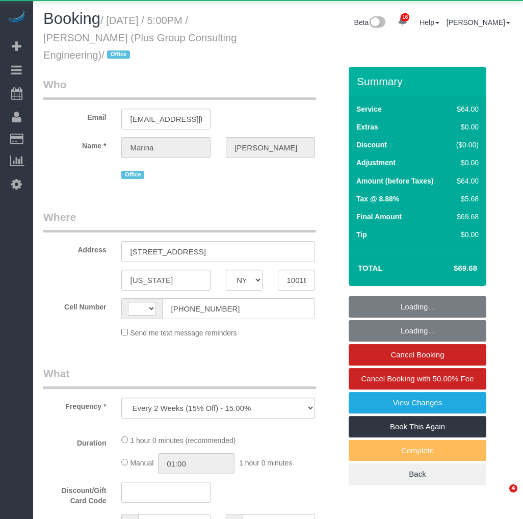
select select "NY"
select select "number:89"
select select "number:90"
select select "number:15"
select select "number:5"
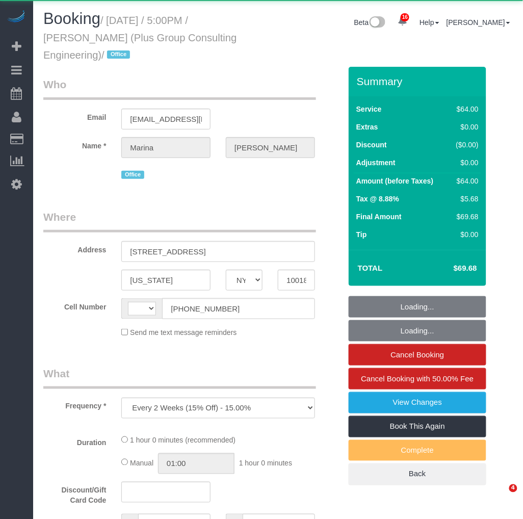
select select "string:[GEOGRAPHIC_DATA]"
select select "string:stripe-pm_1QD6Ot4VGloSiKo7JaeKjUAM"
select select "spot1"
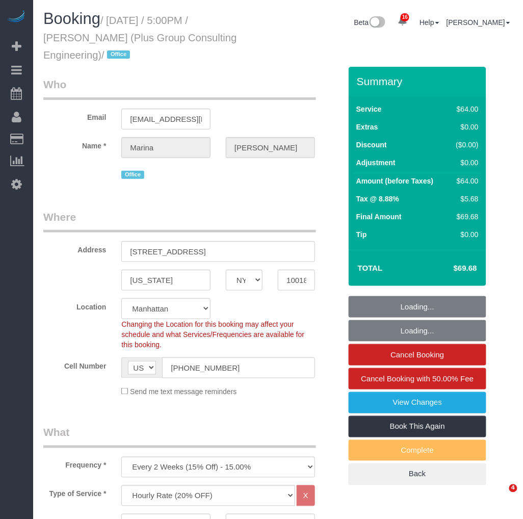
select select "object:1495"
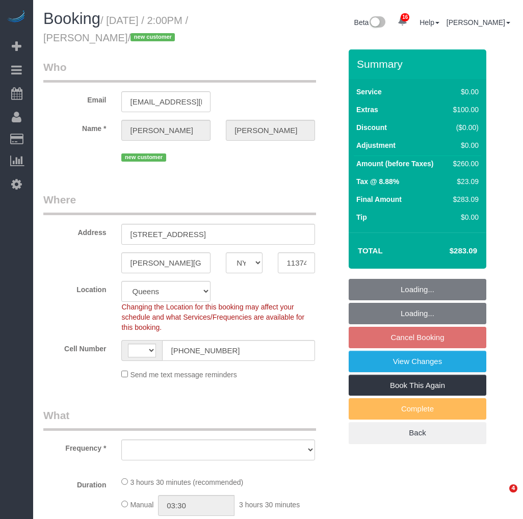
select select "NY"
select select "string:[GEOGRAPHIC_DATA]"
select select "string:stripe-pm_1S6HLo4VGloSiKo74DeqoOUT"
select select "1"
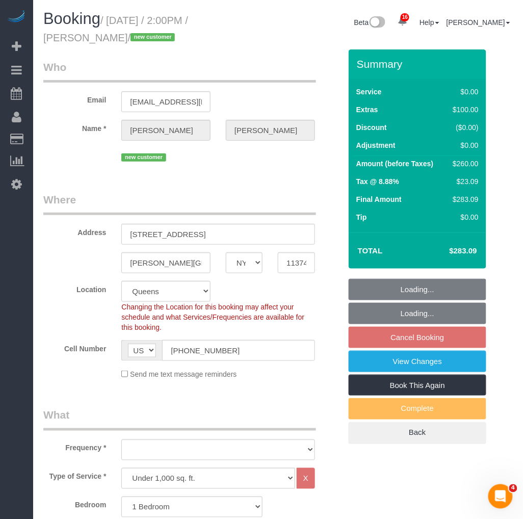
select select "object:874"
select select "spot7"
select select "number:63"
select select "number:75"
select select "number:15"
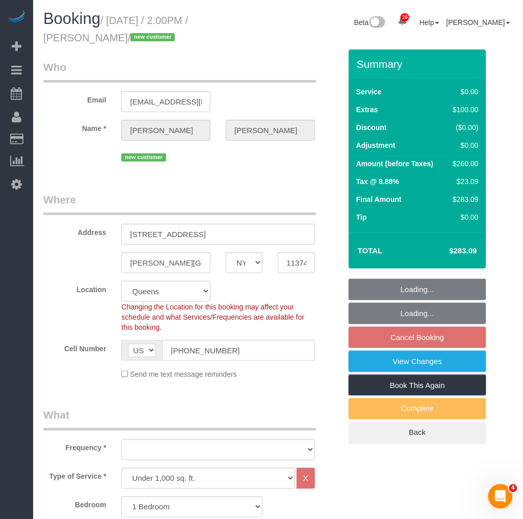
select select "number:5"
select select "1"
select select "object:1442"
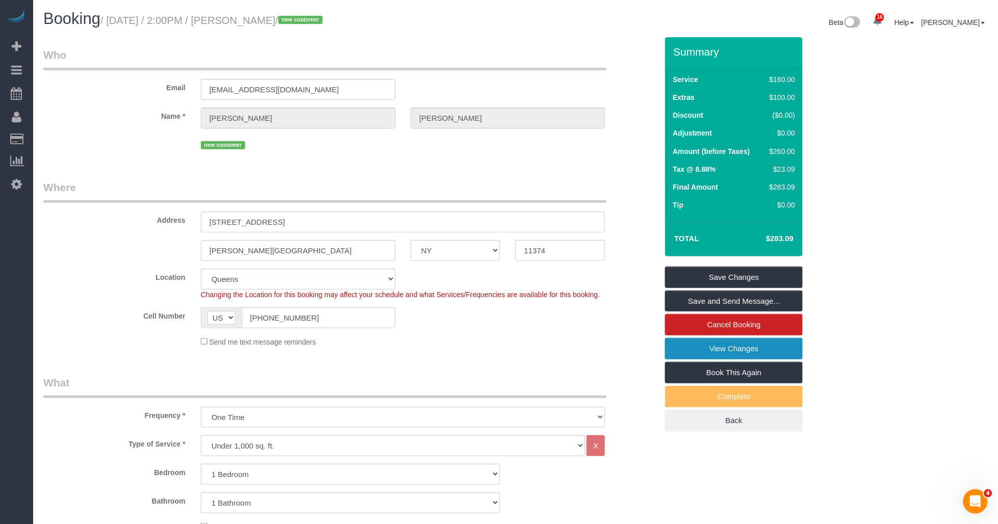
click at [522, 350] on link "View Changes" at bounding box center [734, 348] width 138 height 21
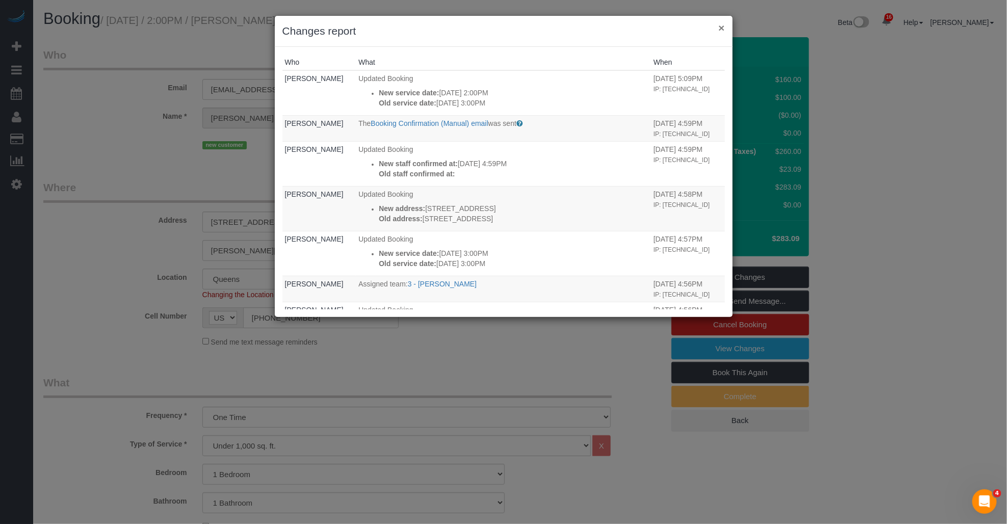
click at [522, 28] on button "×" at bounding box center [721, 27] width 6 height 11
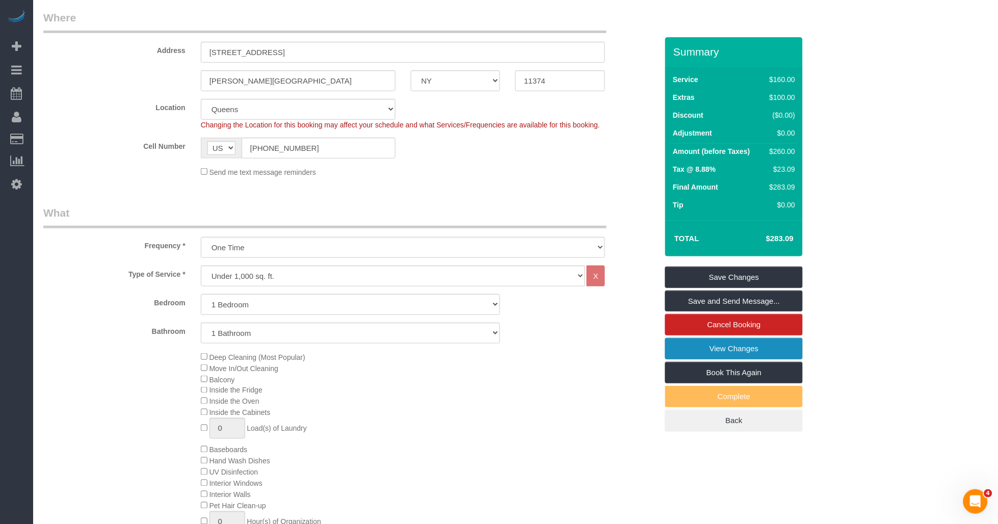
scroll to position [57, 0]
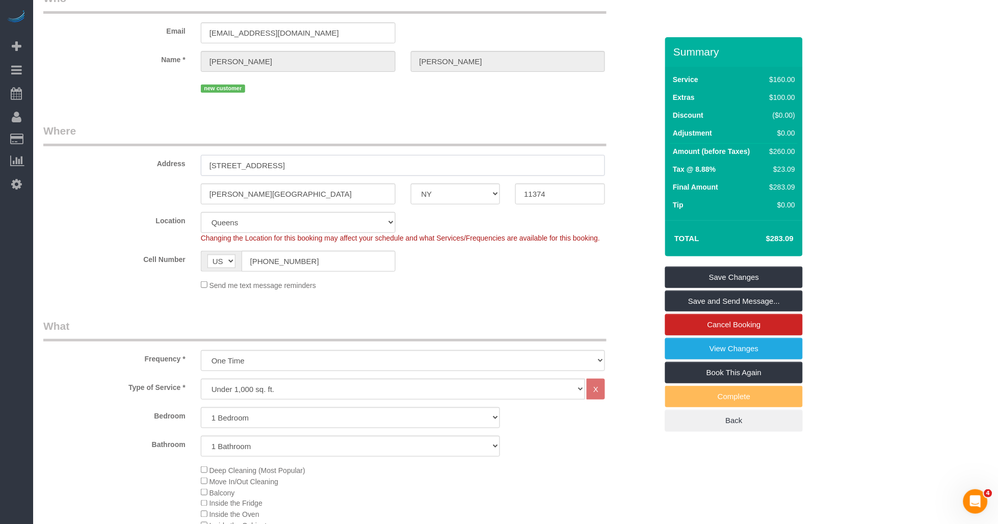
click at [243, 167] on input "85-04 67th Ave, Apt. 2" at bounding box center [403, 165] width 405 height 21
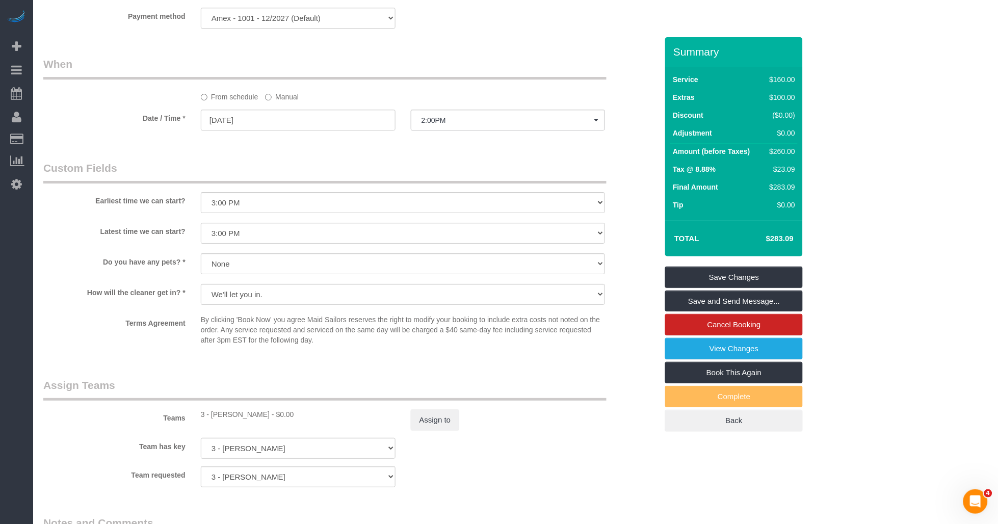
scroll to position [792, 0]
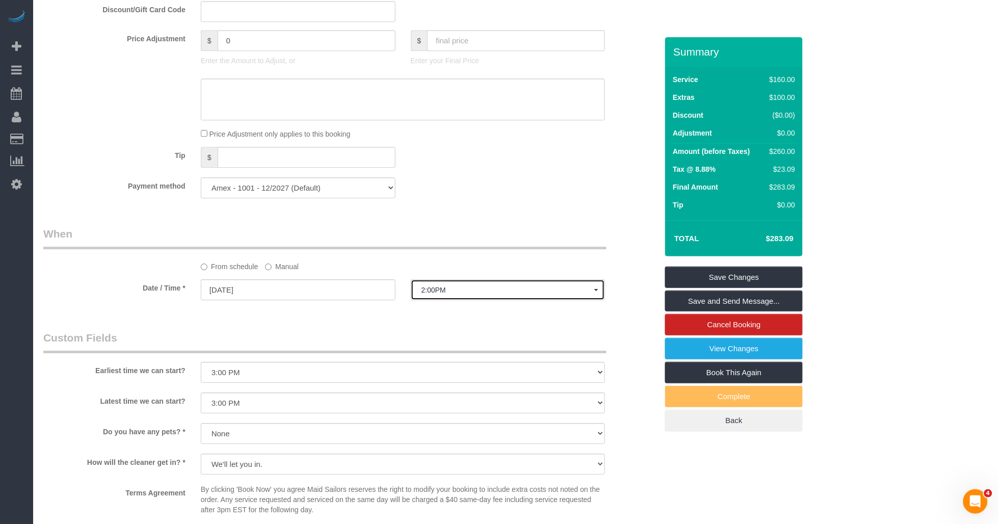
click at [445, 294] on span "2:00PM" at bounding box center [507, 290] width 173 height 8
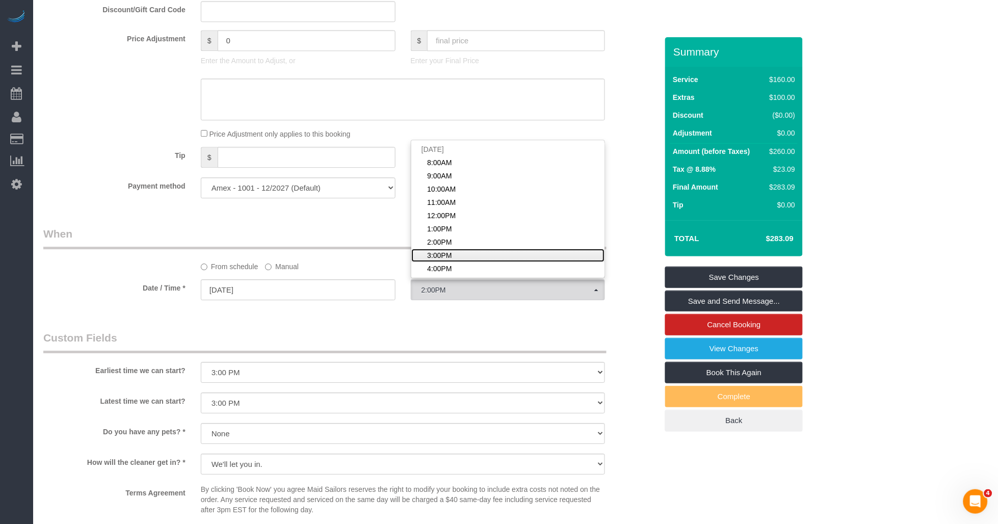
click at [440, 260] on span "3:00PM" at bounding box center [439, 255] width 24 height 10
select select "spot8"
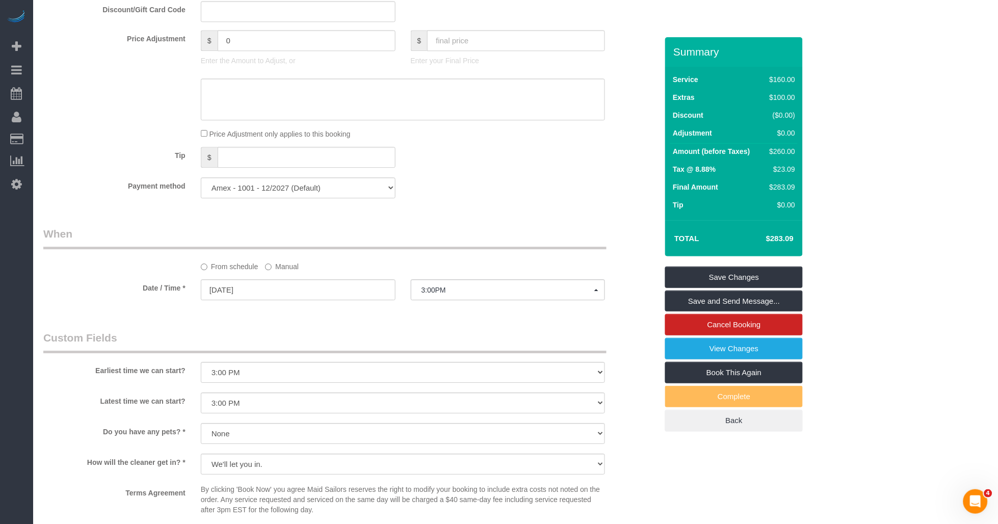
click at [495, 249] on legend "When" at bounding box center [324, 237] width 563 height 23
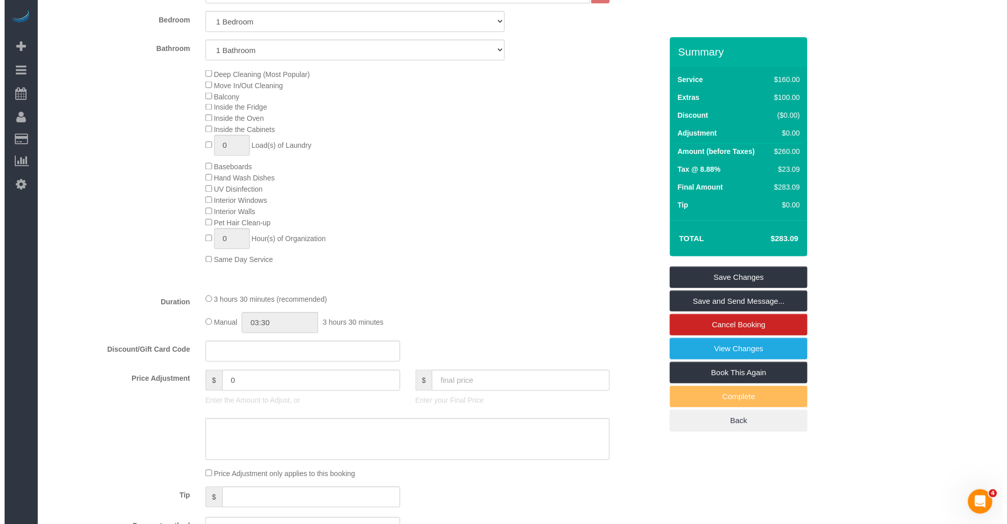
scroll to position [679, 0]
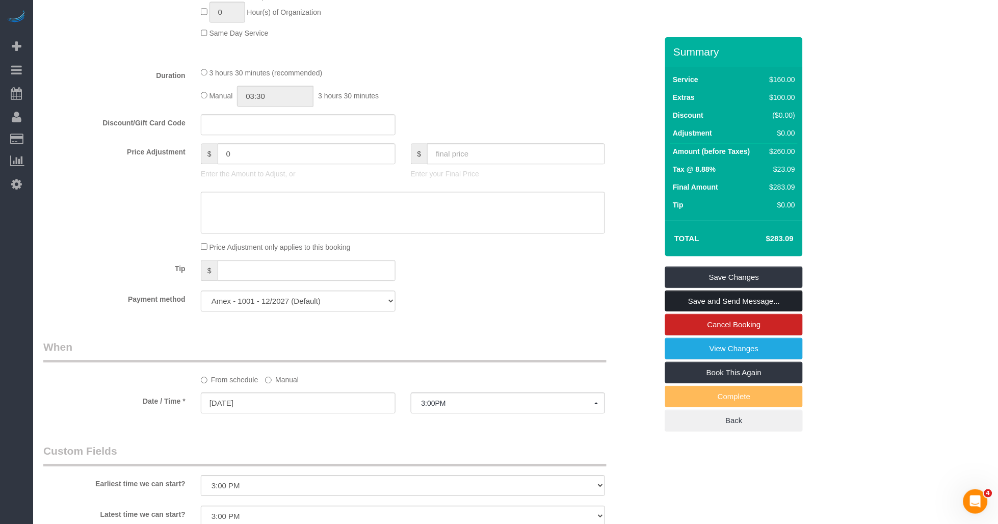
click at [522, 298] on link "Save and Send Message..." at bounding box center [734, 300] width 138 height 21
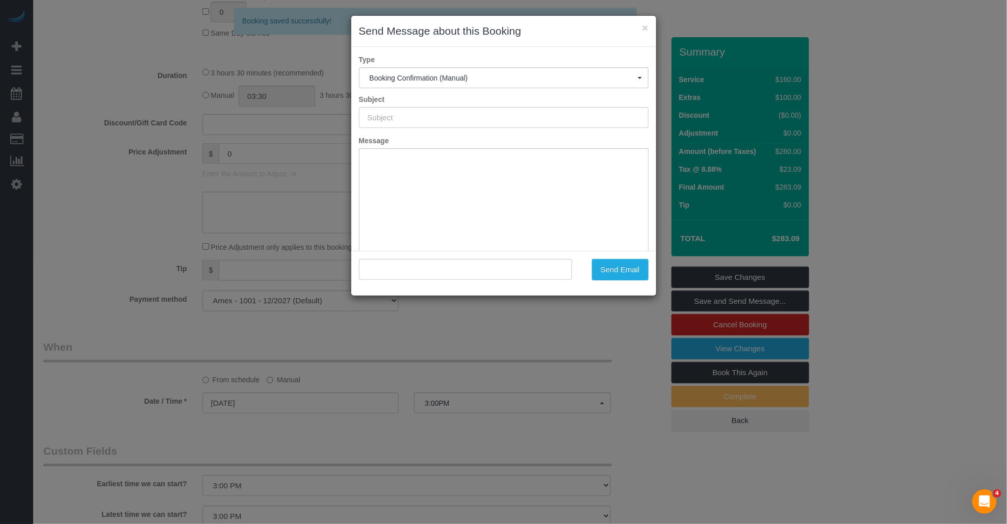
scroll to position [0, 0]
type input "Cleaning Confirmed for 09/13/2025 at 3:00pm"
type input ""Evan Brewer" <evanrbrewer@me.com>"
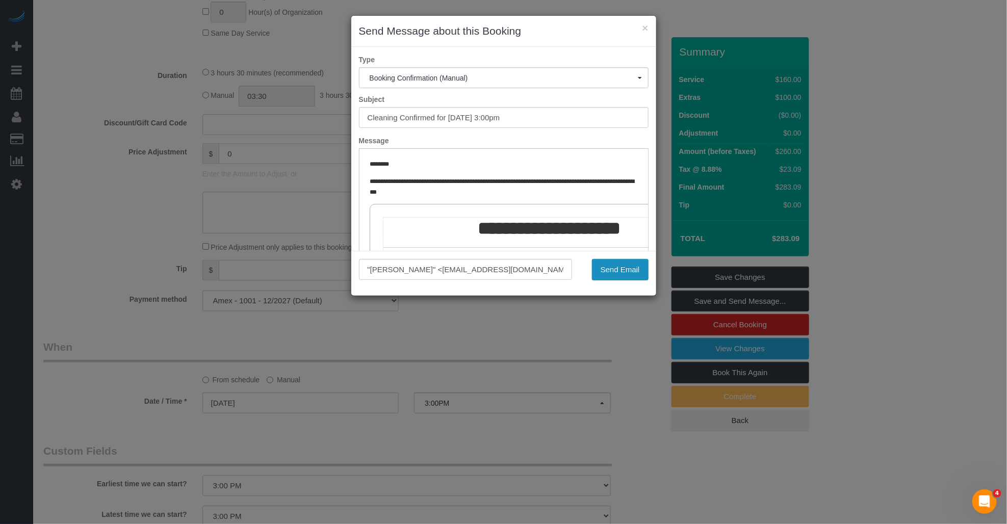
click at [522, 269] on button "Send Email" at bounding box center [620, 269] width 57 height 21
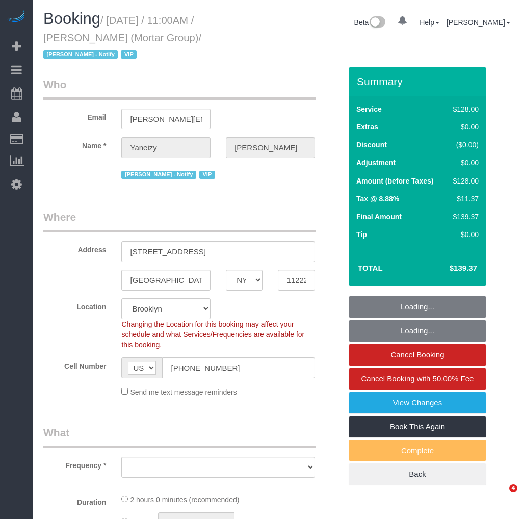
select select "NY"
select select "object:774"
select select "string:stripe-pm_1S0pHZ4VGloSiKo7bXItwSkM"
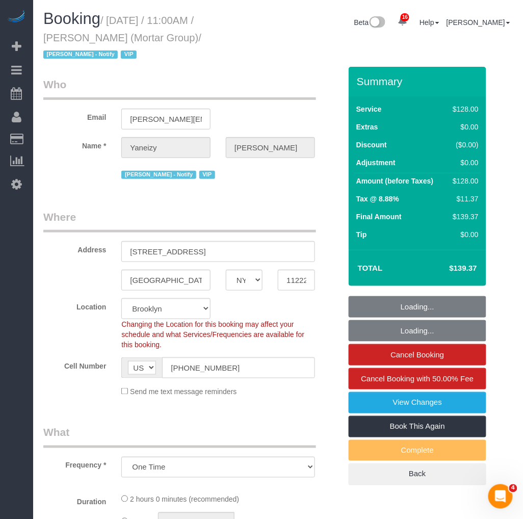
select select "spot1"
select select "number:89"
select select "number:90"
select select "number:15"
select select "number:7"
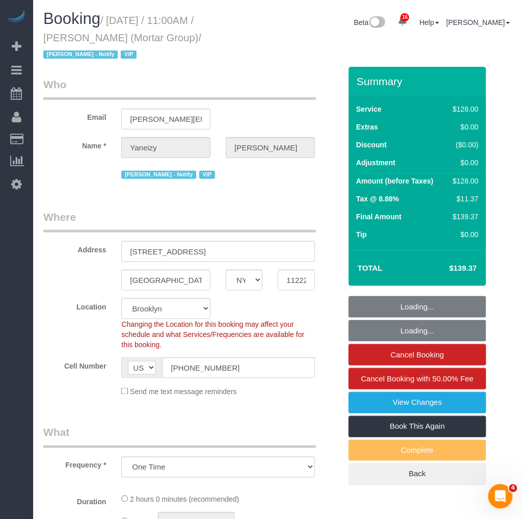
select select "object:1073"
select select "120"
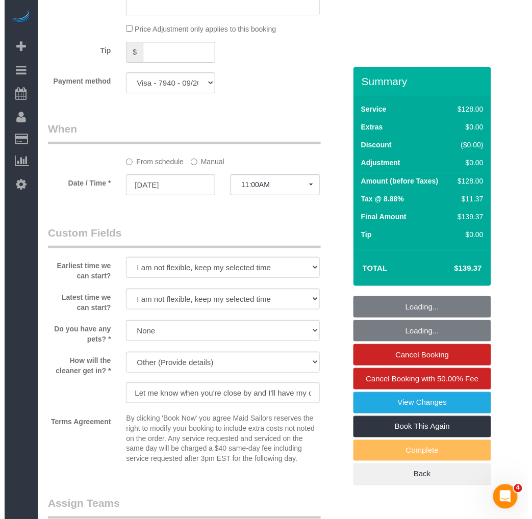
scroll to position [962, 0]
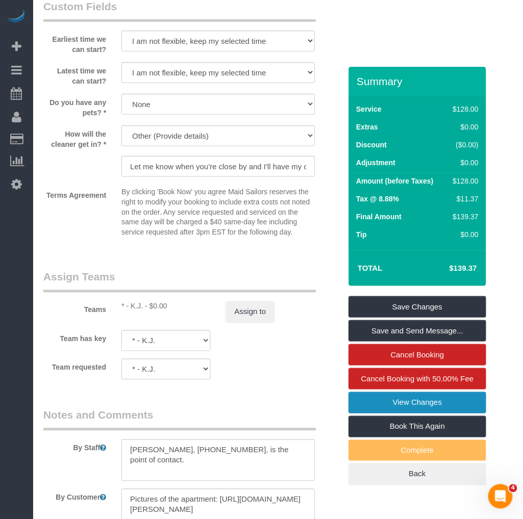
click at [391, 392] on link "View Changes" at bounding box center [418, 402] width 138 height 21
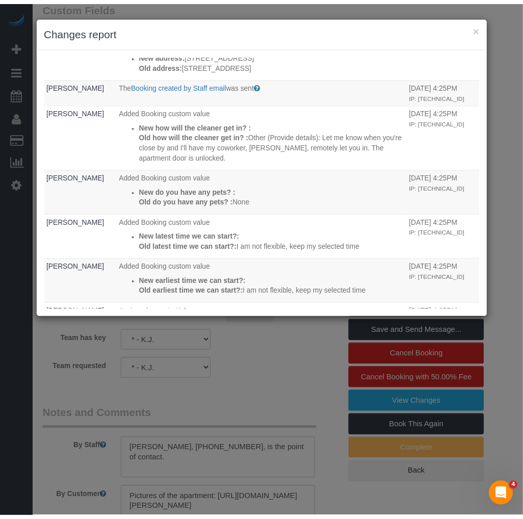
scroll to position [453, 0]
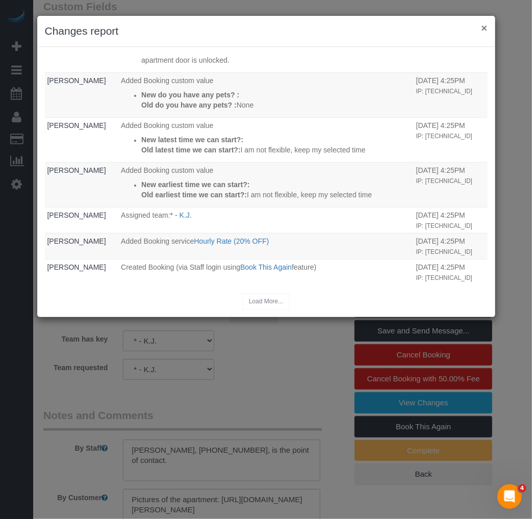
click at [482, 25] on button "×" at bounding box center [484, 27] width 6 height 11
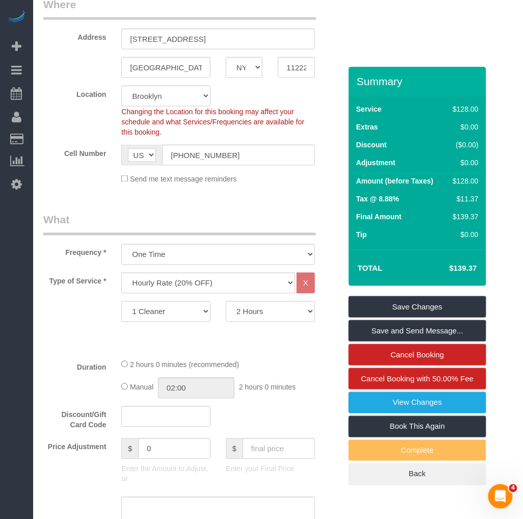
scroll to position [0, 0]
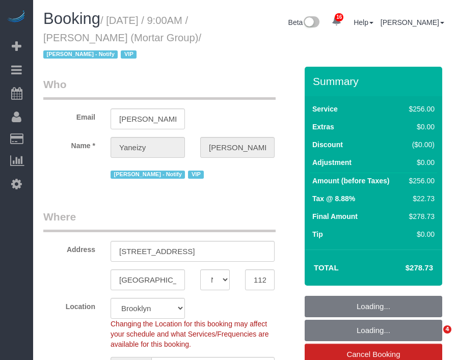
select select "NY"
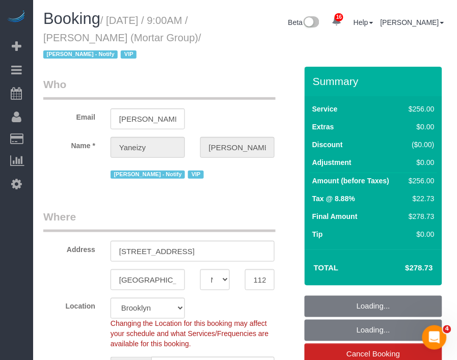
select select "string:[GEOGRAPHIC_DATA]"
select select "number:89"
select select "number:90"
select select "number:15"
select select "number:7"
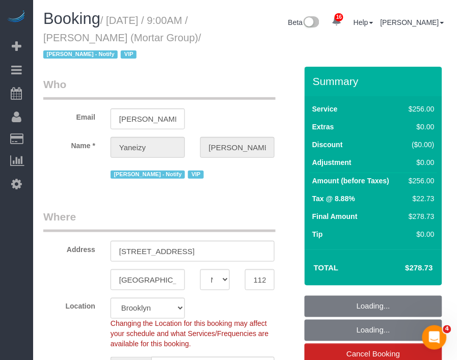
select select "object:1064"
select select "2"
select select "120"
select select "spot1"
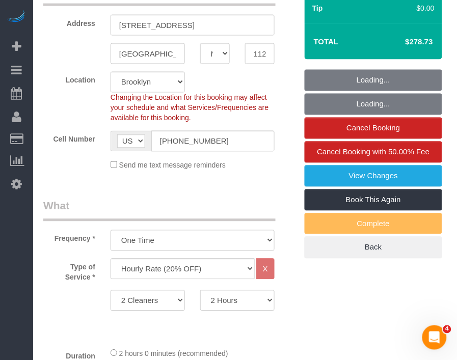
select select "object:1456"
select select "string:stripe-pm_1S0pHZ4VGloSiKo7bXItwSkM"
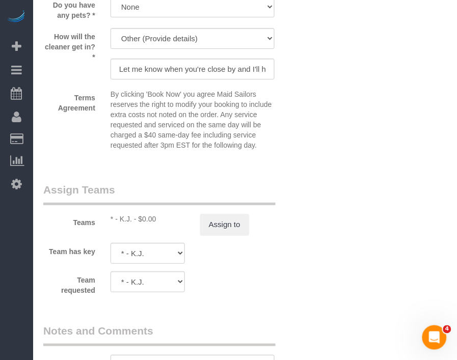
scroll to position [1189, 0]
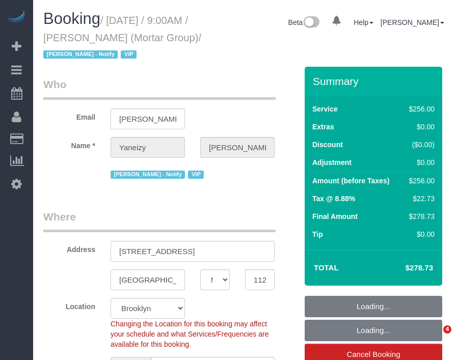
select select "NY"
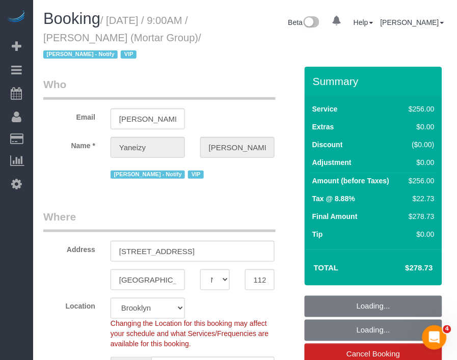
select select "object:778"
select select "string:stripe-pm_1S0pHZ4VGloSiKo7bXItwSkM"
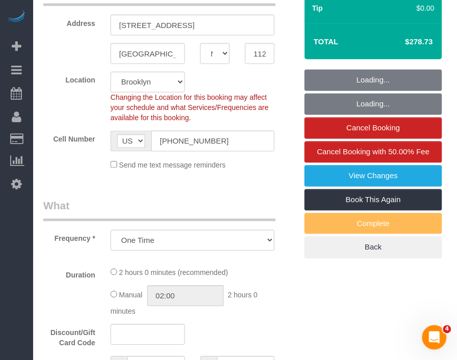
select select "spot1"
select select "number:89"
select select "number:90"
select select "number:15"
select select "number:7"
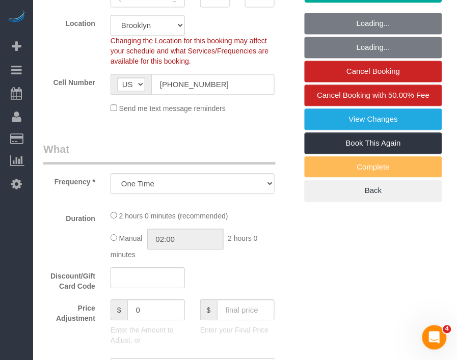
select select "2"
select select "120"
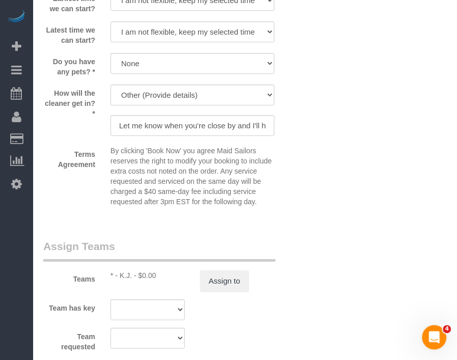
scroll to position [1132, 0]
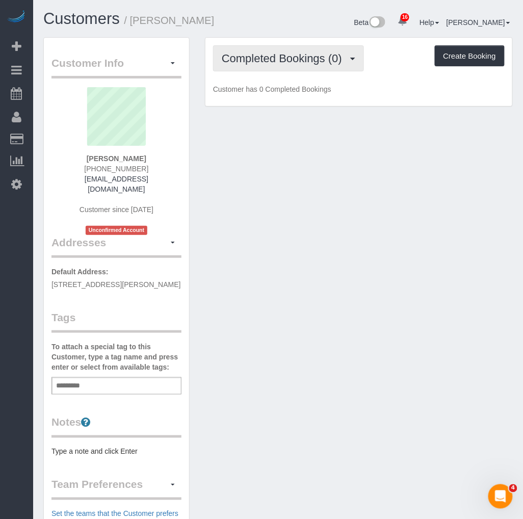
click at [273, 47] on button "Completed Bookings (0)" at bounding box center [288, 58] width 151 height 26
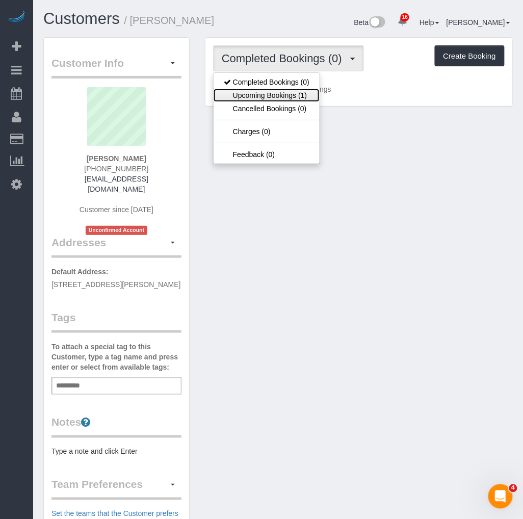
click at [258, 94] on link "Upcoming Bookings (1)" at bounding box center [267, 95] width 106 height 13
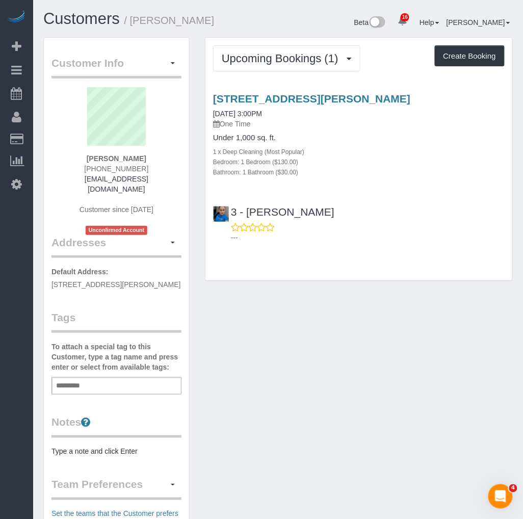
click at [97, 387] on div "Add a tag" at bounding box center [116, 385] width 130 height 17
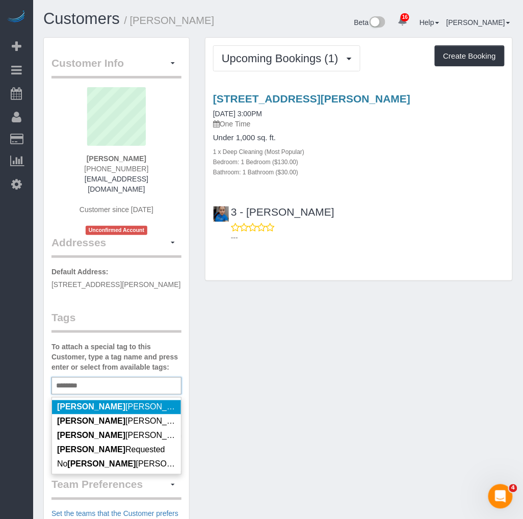
type input "********"
click at [98, 402] on li "Geraldin Bastidas - Requested" at bounding box center [116, 407] width 129 height 14
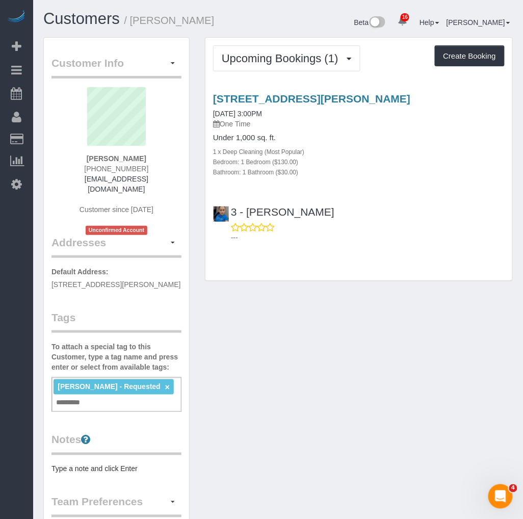
click at [241, 411] on div "Customer Info Edit Contact Info Send Message Email Preferences Special Sales Ta…" at bounding box center [278, 402] width 485 height 731
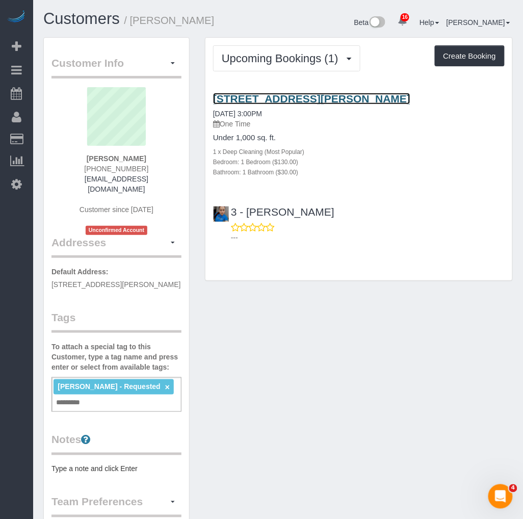
click at [282, 97] on link "85-04 67th Ave, Apt. 2, Rego Park, NY 11374" at bounding box center [311, 99] width 197 height 12
click at [264, 98] on link "85-04 67th Ave, Apt. 2, Rego Park, NY 11374" at bounding box center [311, 99] width 197 height 12
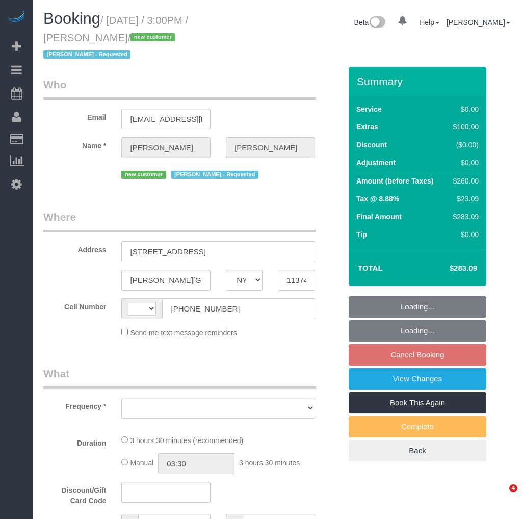
select select "NY"
select select "string:[GEOGRAPHIC_DATA]"
select select "object:768"
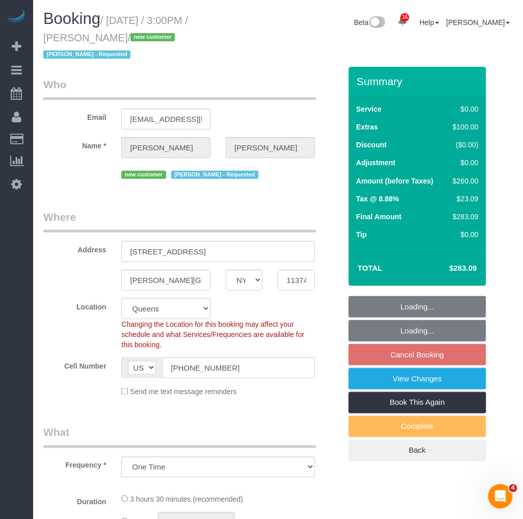
select select "string:stripe-pm_1S6HLo4VGloSiKo74DeqoOUT"
select select "spot8"
select select "number:63"
select select "number:75"
select select "number:15"
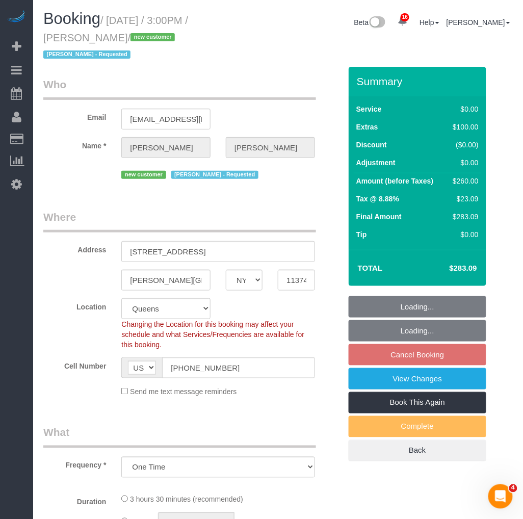
select select "number:5"
select select "object:1410"
select select "1"
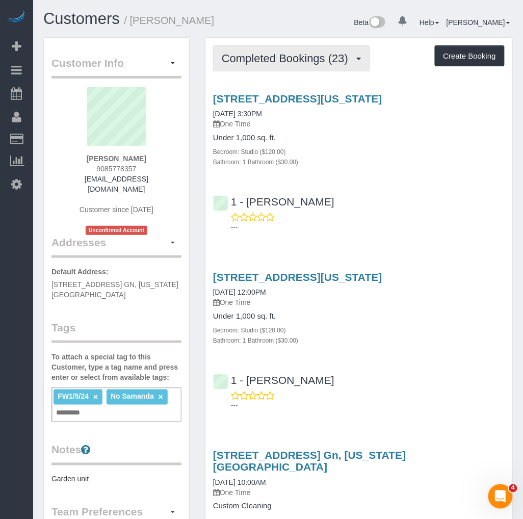
click at [257, 67] on button "Completed Bookings (23)" at bounding box center [291, 58] width 157 height 26
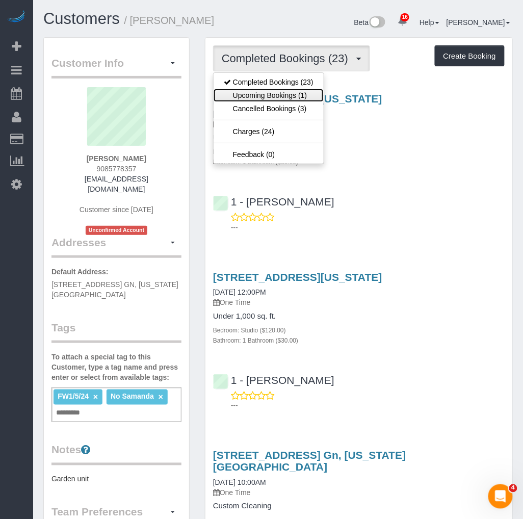
click at [253, 90] on link "Upcoming Bookings (1)" at bounding box center [269, 95] width 110 height 13
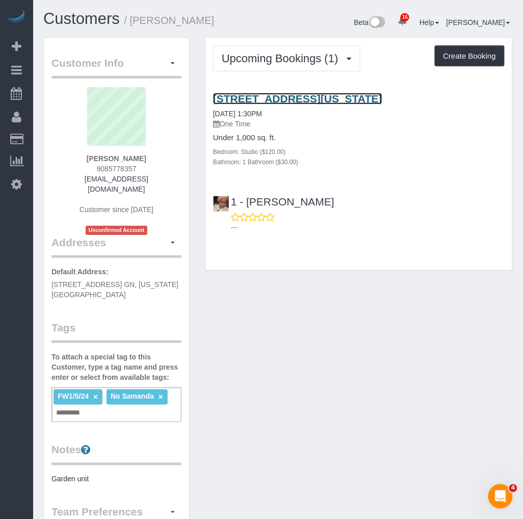
click at [287, 98] on link "120 West 21st Street, Apt. 1208, New York, NY 10011" at bounding box center [297, 99] width 169 height 12
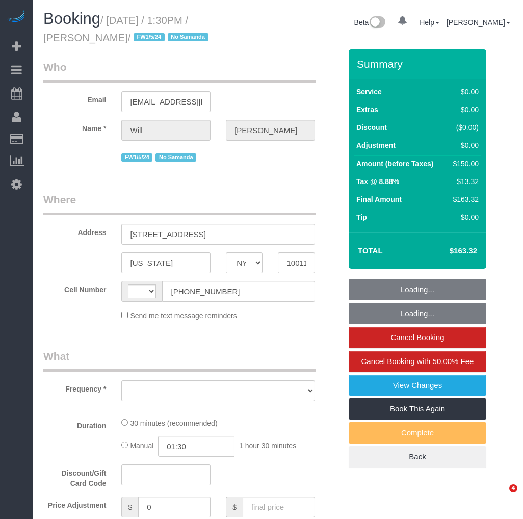
select select "NY"
select select "number:89"
select select "number:90"
select select "number:15"
select select "number:5"
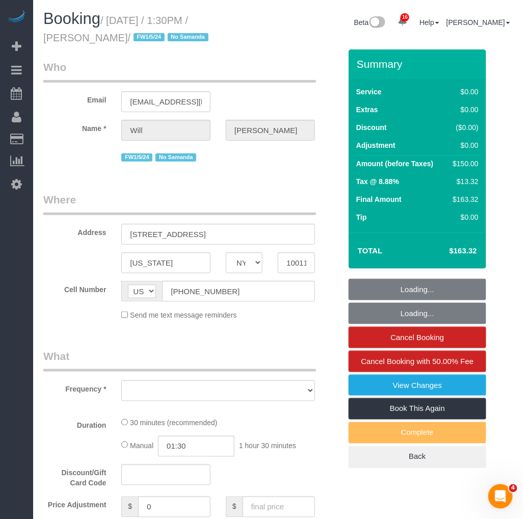
select select "string:[GEOGRAPHIC_DATA]"
select select "string:stripe-pm_1MHuyV4VGloSiKo7TR8fnvXk"
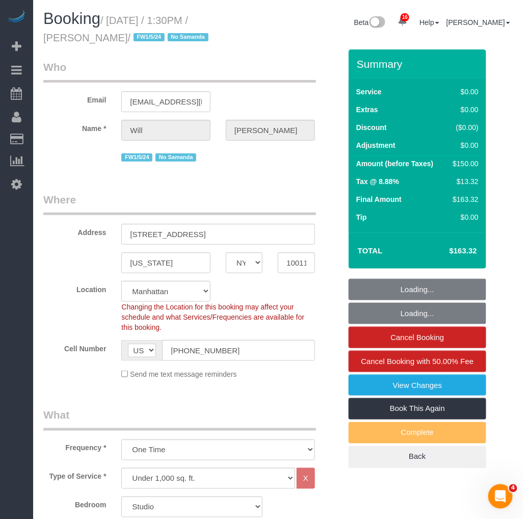
select select "object:1463"
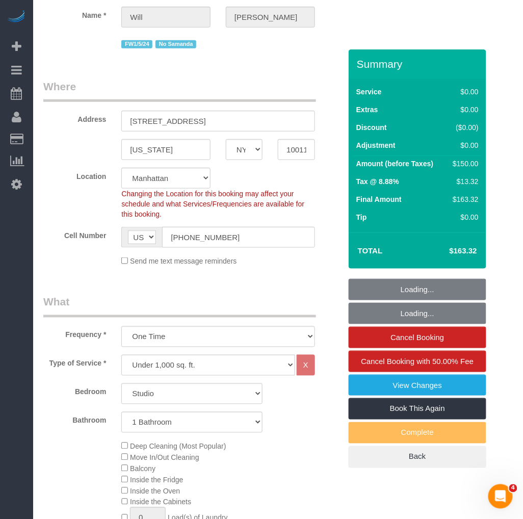
scroll to position [170, 0]
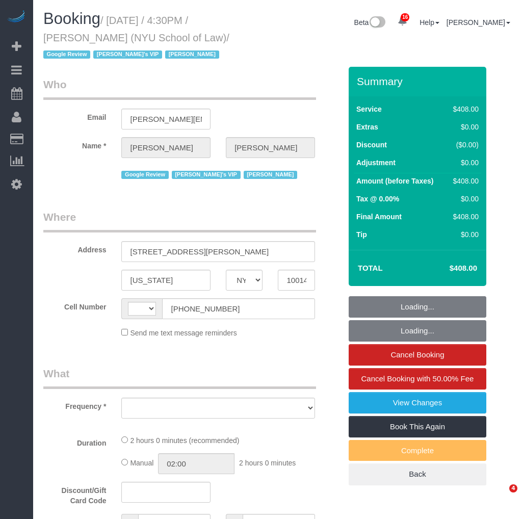
select select "NY"
select select "object:473"
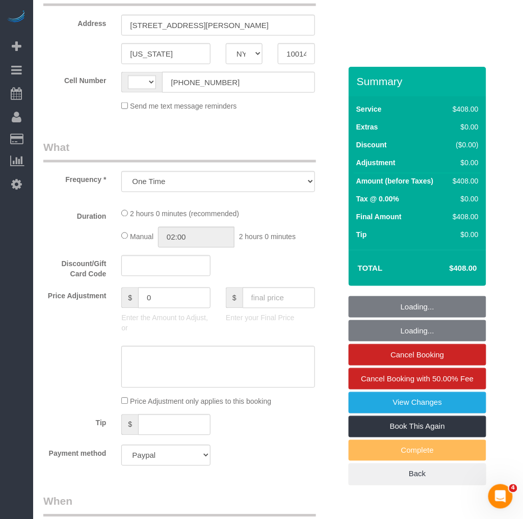
select select "string:[GEOGRAPHIC_DATA]"
select select "3"
select select "120"
select select "number:89"
select select "number:90"
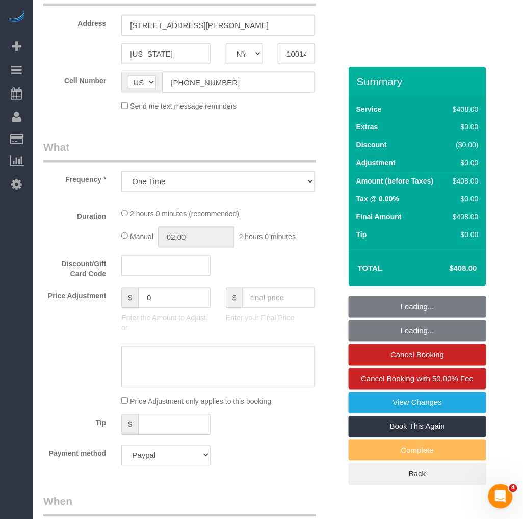
select select "number:15"
select select "number:7"
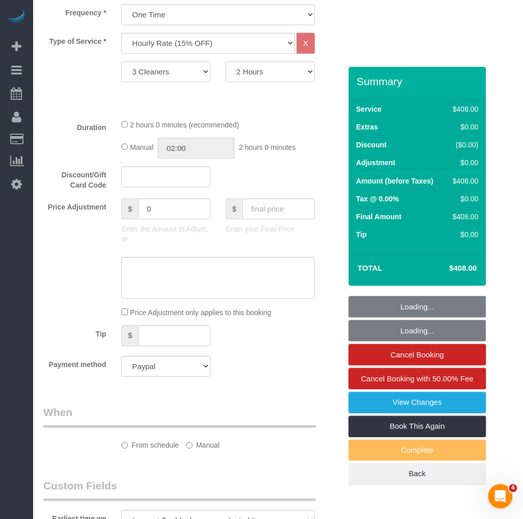
select select "object:1248"
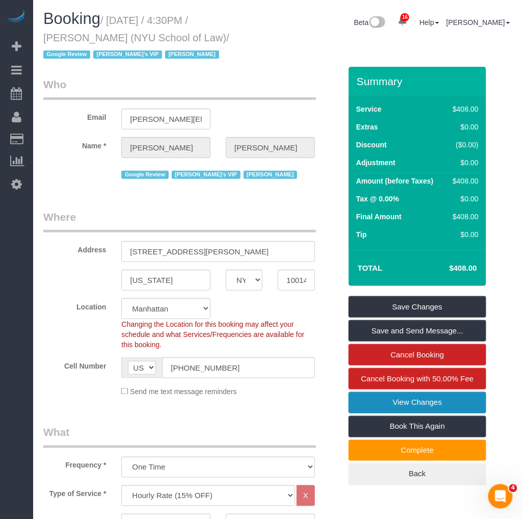
click at [386, 400] on link "View Changes" at bounding box center [418, 402] width 138 height 21
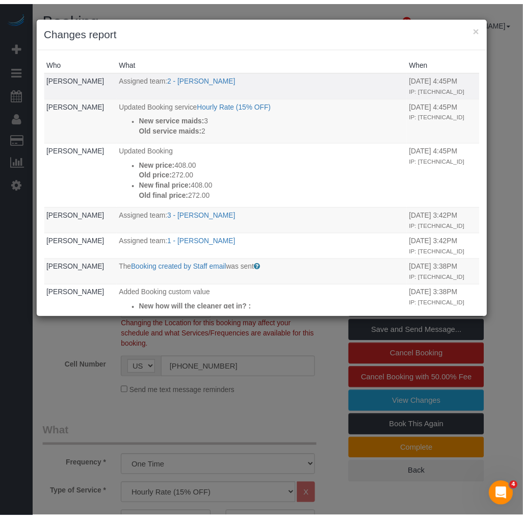
scroll to position [57, 0]
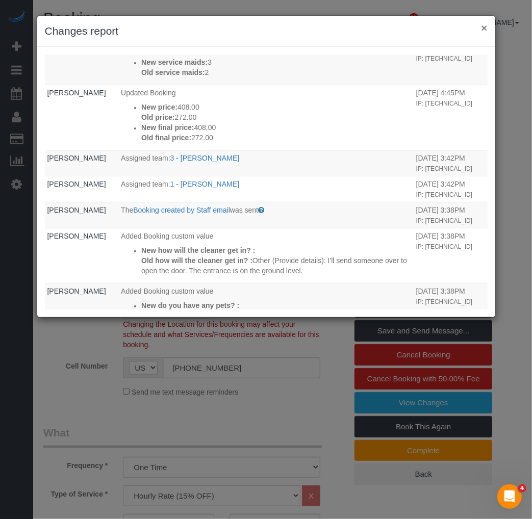
click at [482, 26] on button "×" at bounding box center [484, 27] width 6 height 11
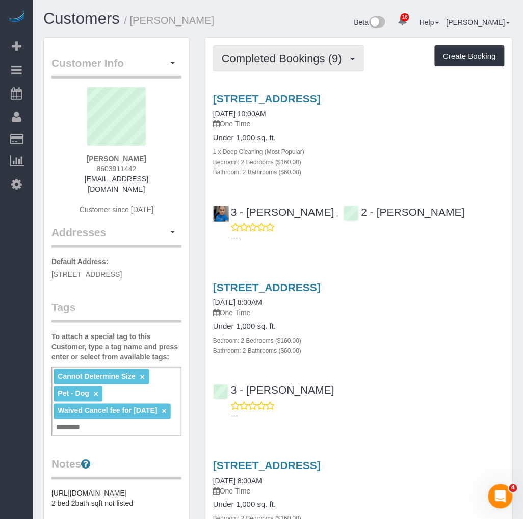
click at [295, 58] on span "Completed Bookings (9)" at bounding box center [284, 58] width 125 height 13
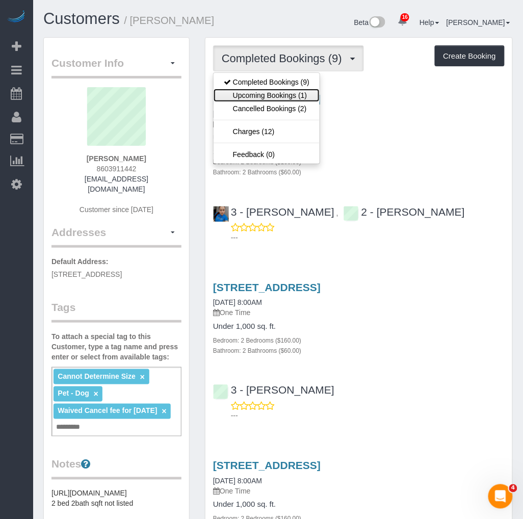
click at [269, 99] on link "Upcoming Bookings (1)" at bounding box center [267, 95] width 106 height 13
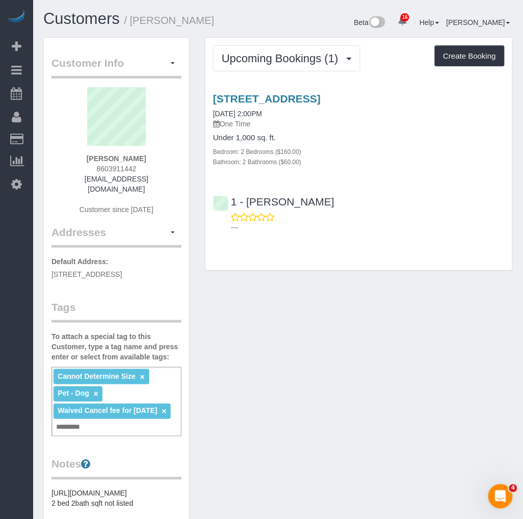
drag, startPoint x: 160, startPoint y: 156, endPoint x: 87, endPoint y: 159, distance: 72.9
click at [87, 159] on div "Katlyn Catubig 8603911442 kcatubig1@gmail.com Customer since 2020" at bounding box center [116, 156] width 130 height 138
copy strong "[PERSON_NAME]"
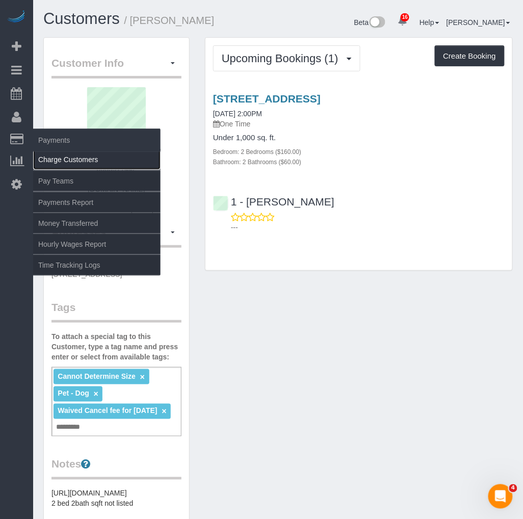
click at [60, 164] on link "Charge Customers" at bounding box center [96, 159] width 127 height 20
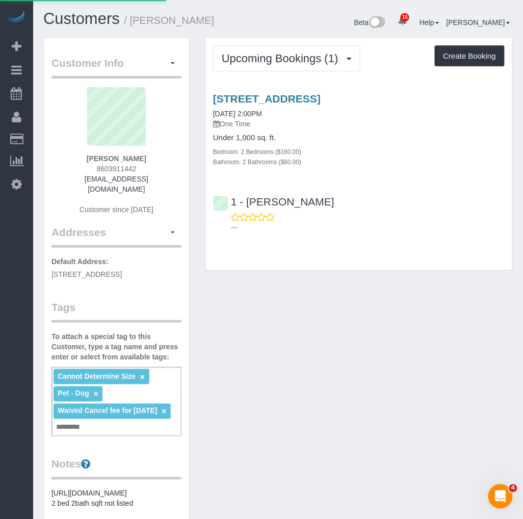
select select
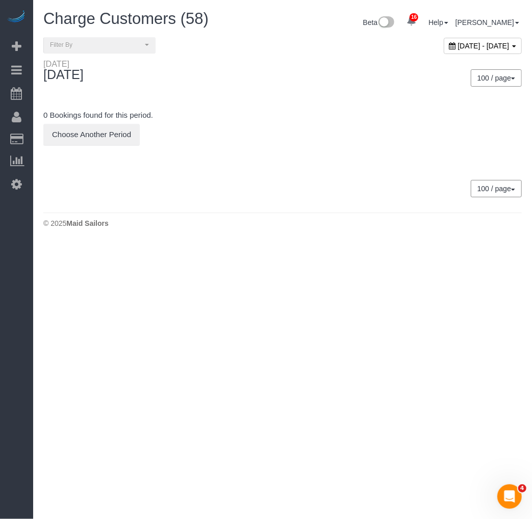
click at [472, 46] on span "September 11, 2025 - September 11, 2025" at bounding box center [483, 46] width 51 height 8
type input "**********"
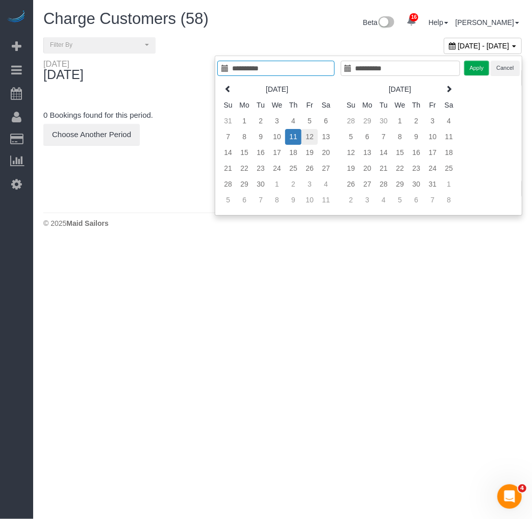
click at [308, 136] on td "12" at bounding box center [309, 137] width 16 height 16
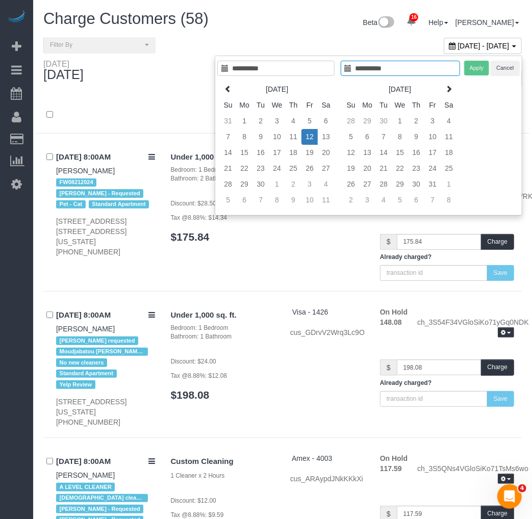
click at [308, 136] on td "12" at bounding box center [309, 137] width 16 height 16
type input "**********"
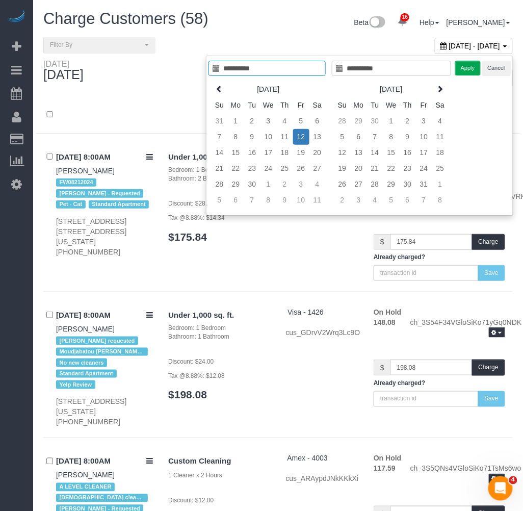
type input "**********"
click at [472, 71] on button "Apply" at bounding box center [467, 68] width 25 height 15
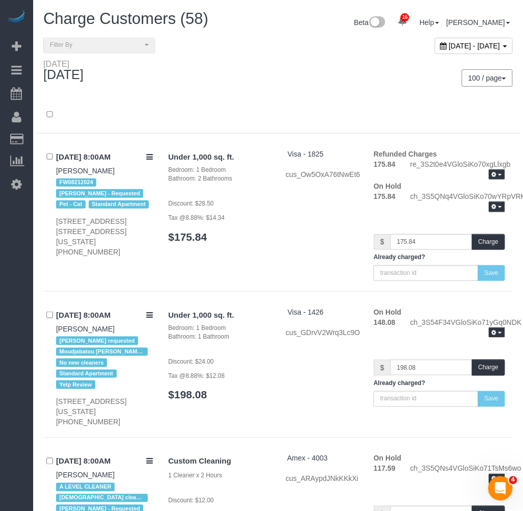
click at [292, 74] on div "100 / page 10 / page 20 / page 30 / page 40 / page 50 / page 100 / page" at bounding box center [399, 77] width 227 height 17
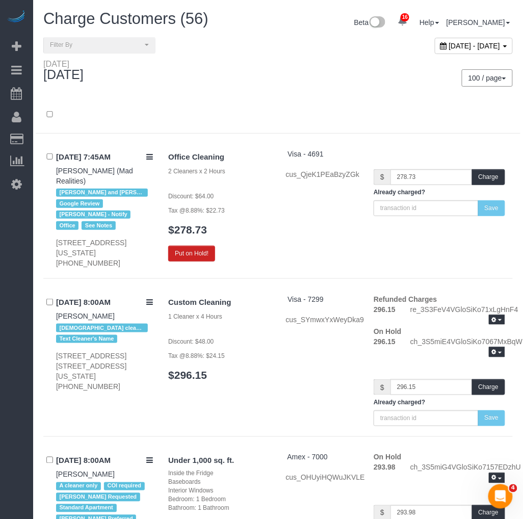
scroll to position [6417, 0]
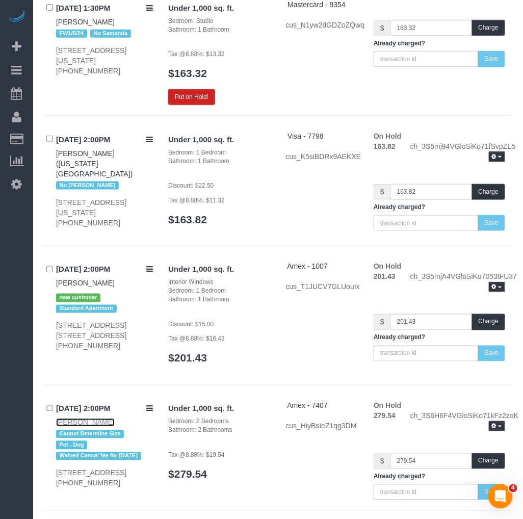
click at [70, 418] on link "Katlyn Catubig" at bounding box center [85, 422] width 59 height 8
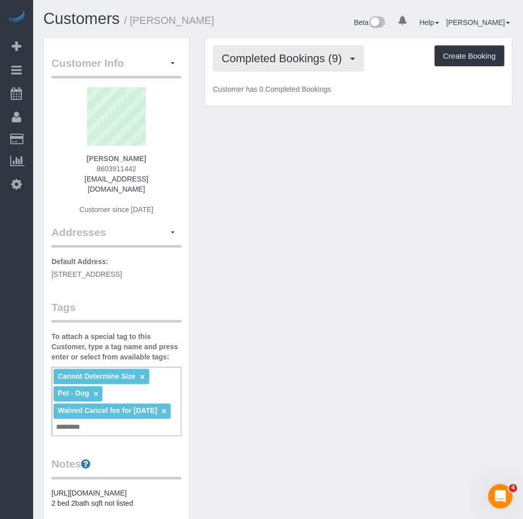
click at [276, 49] on button "Completed Bookings (9)" at bounding box center [288, 58] width 151 height 26
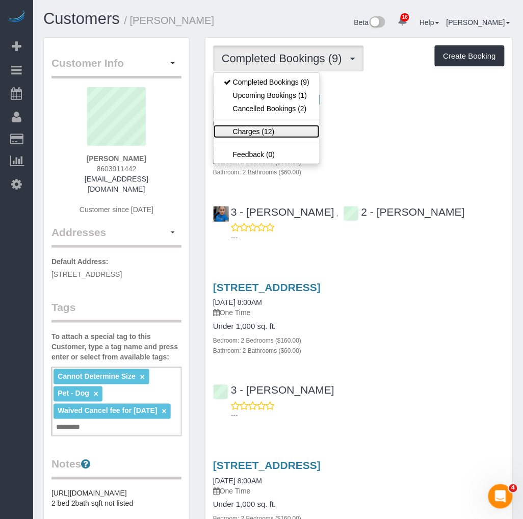
click at [253, 128] on link "Charges (12)" at bounding box center [267, 131] width 106 height 13
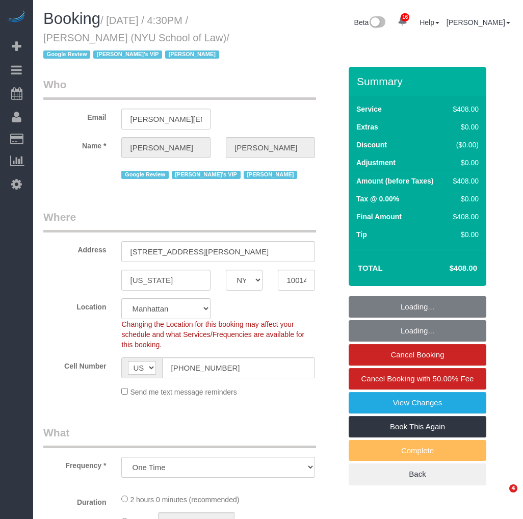
select select "NY"
select select "object:774"
select select "3"
select select "120"
select select "number:89"
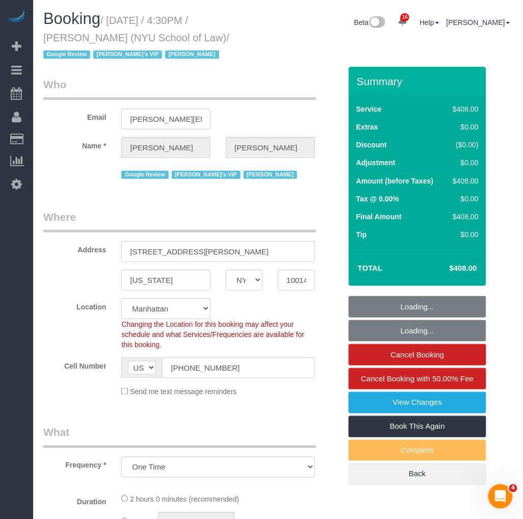
select select "number:90"
select select "number:15"
select select "number:7"
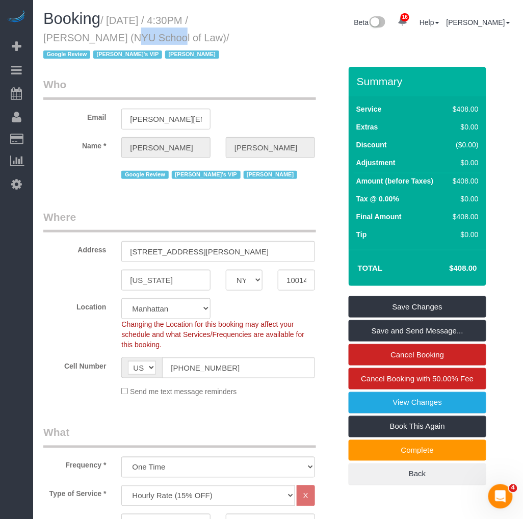
drag, startPoint x: 256, startPoint y: 24, endPoint x: 65, endPoint y: 39, distance: 191.6
click at [65, 39] on small "/ September 11, 2025 / 4:30PM / Liz Leon (NYU School of Law) / Google Review Ja…" at bounding box center [136, 38] width 186 height 46
copy small "Liz Leon"
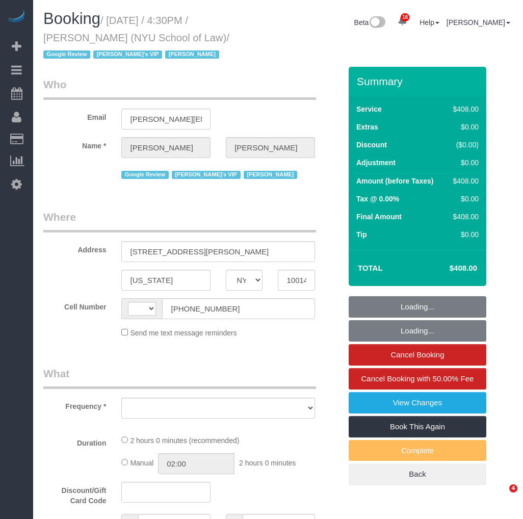
select select "NY"
select select "string:[GEOGRAPHIC_DATA]"
select select "3"
select select "120"
select select "number:89"
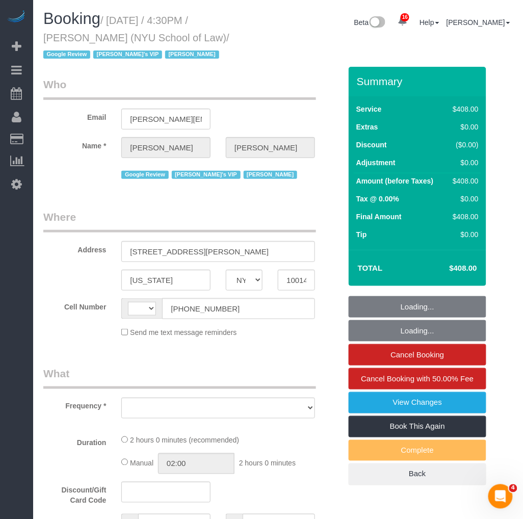
select select "number:90"
select select "number:15"
select select "number:7"
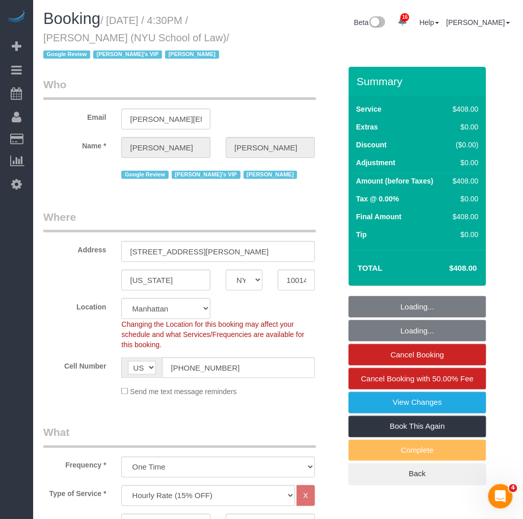
select select "object:1675"
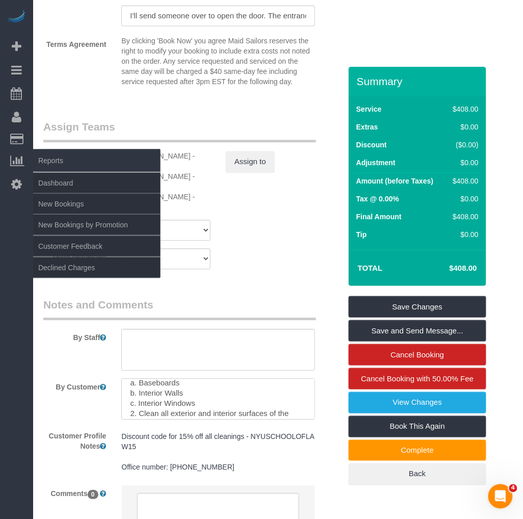
scroll to position [345, 0]
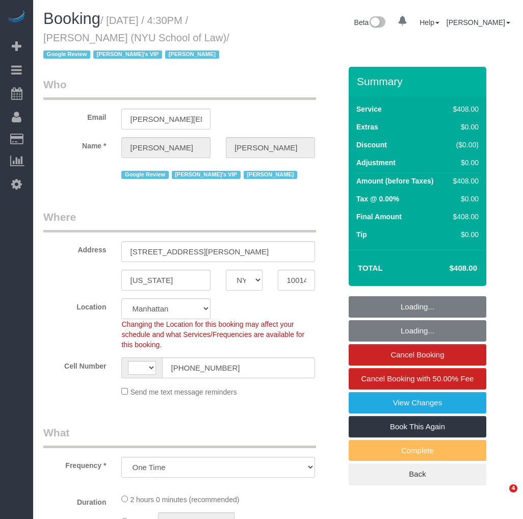
select select "NY"
select select "number:89"
select select "number:90"
select select "number:15"
select select "number:7"
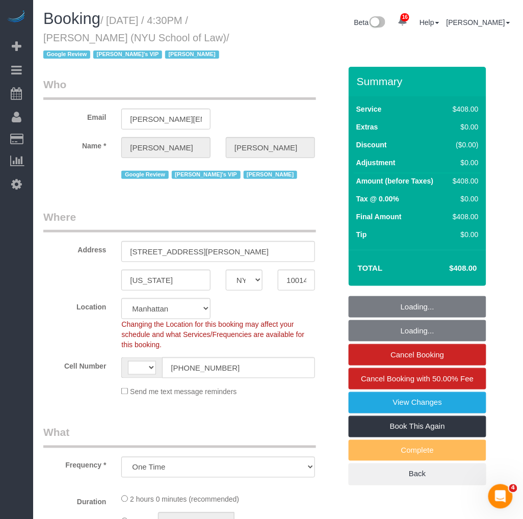
select select "object:672"
select select "string:[GEOGRAPHIC_DATA]"
select select "3"
select select "120"
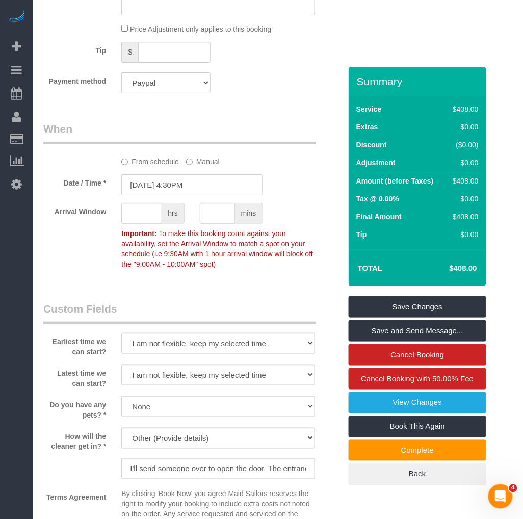
scroll to position [1019, 0]
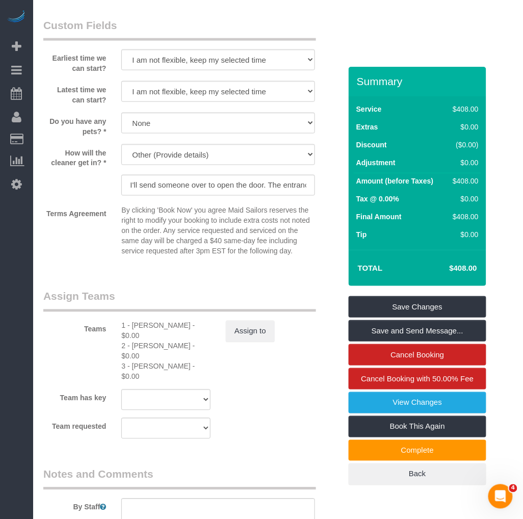
drag, startPoint x: 51, startPoint y: 261, endPoint x: 181, endPoint y: 210, distance: 139.1
click at [51, 261] on link "Time Tracking Logs" at bounding box center [96, 265] width 127 height 20
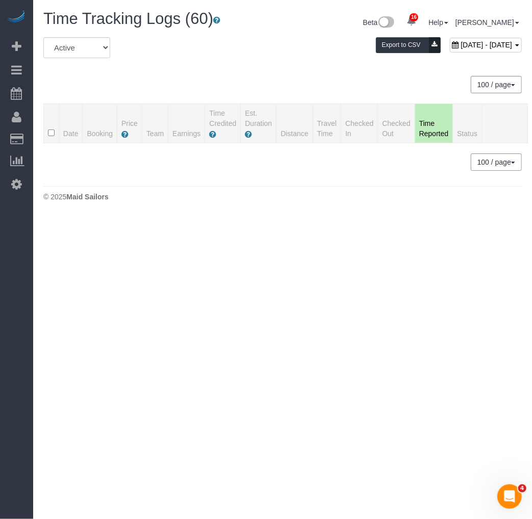
click at [182, 72] on div "All Active Archived September 11, 2025 - September 11, 2025 Export to CSV 100 /…" at bounding box center [282, 104] width 478 height 134
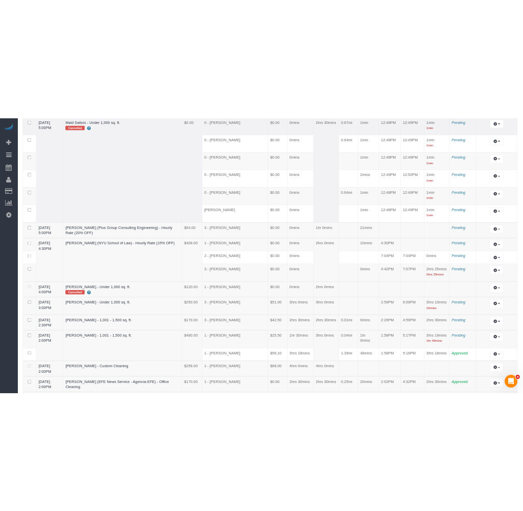
scroll to position [283, 0]
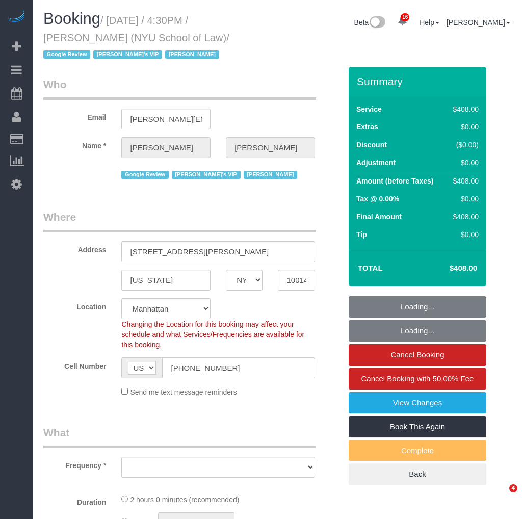
select select "NY"
select select "3"
select select "120"
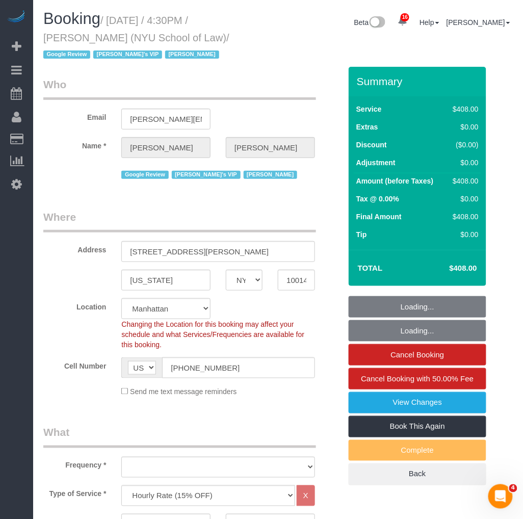
select select "object:1085"
select select "number:89"
select select "number:90"
select select "number:15"
select select "number:7"
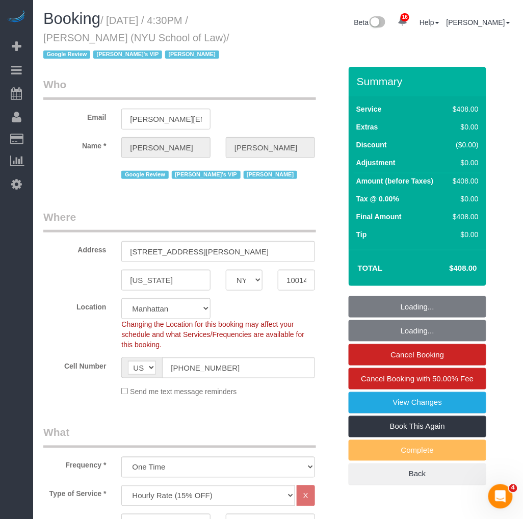
select select "object:1675"
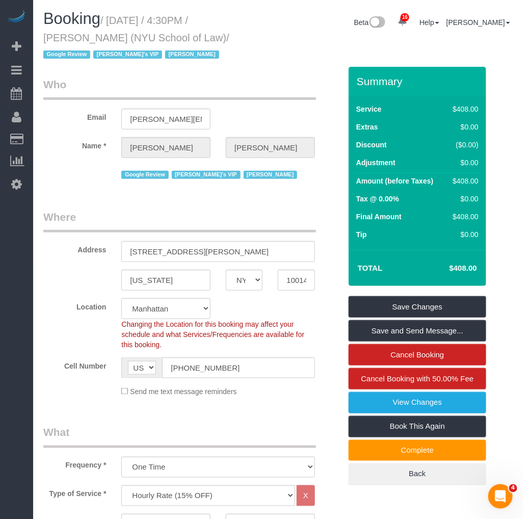
drag, startPoint x: 113, startPoint y: 17, endPoint x: 167, endPoint y: 34, distance: 56.6
click at [167, 34] on small "/ September 11, 2025 / 4:30PM / Liz Leon (NYU School of Law) / Google Review Ja…" at bounding box center [136, 38] width 186 height 46
drag, startPoint x: 249, startPoint y: 19, endPoint x: 256, endPoint y: 19, distance: 7.1
click at [229, 19] on small "/ September 11, 2025 / 4:30PM / Liz Leon (NYU School of Law) / Google Review Ja…" at bounding box center [136, 38] width 186 height 46
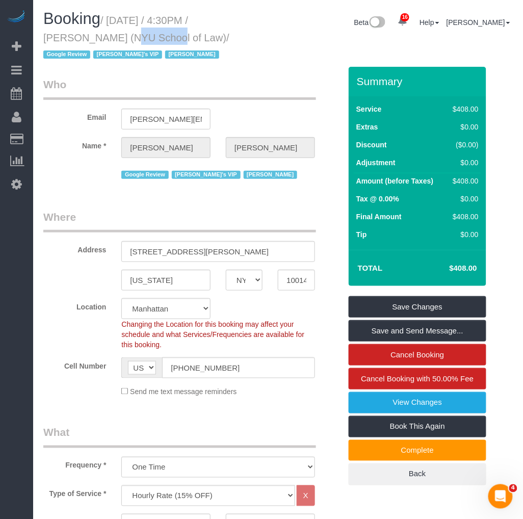
drag, startPoint x: 257, startPoint y: 19, endPoint x: 67, endPoint y: 36, distance: 190.3
click at [67, 36] on small "/ September 11, 2025 / 4:30PM / Liz Leon (NYU School of Law) / Google Review Ja…" at bounding box center [136, 38] width 186 height 46
copy small "Liz Leon"
click at [105, 23] on small "/ September 11, 2025 / 4:30PM / Liz Leon (NYU School of Law) / Google Review Ja…" at bounding box center [136, 38] width 186 height 46
drag, startPoint x: 109, startPoint y: 19, endPoint x: 165, endPoint y: 40, distance: 59.8
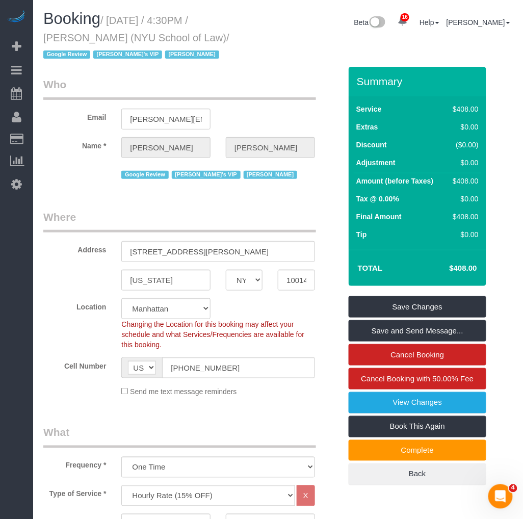
click at [165, 40] on small "/ September 11, 2025 / 4:30PM / Liz Leon (NYU School of Law) / Google Review Ja…" at bounding box center [136, 38] width 186 height 46
copy small "September 11, 2025 / 4:30PM / Liz Leon (NYU School of Law)"
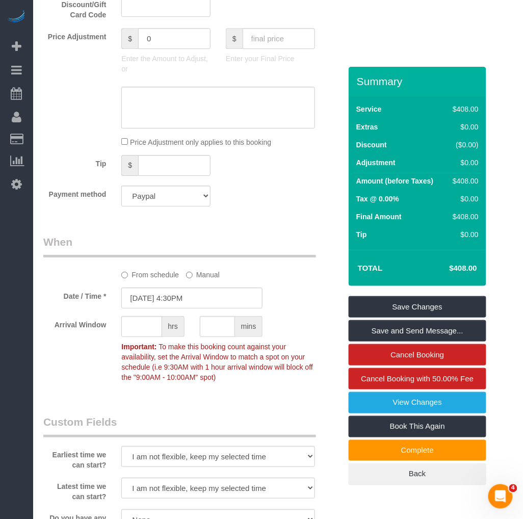
scroll to position [679, 0]
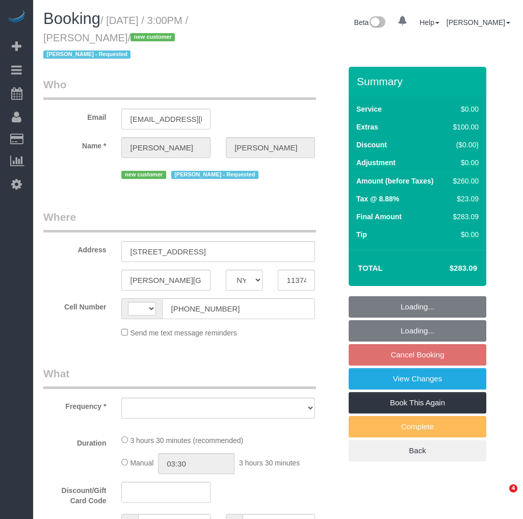
select select "NY"
select select "string:[GEOGRAPHIC_DATA]"
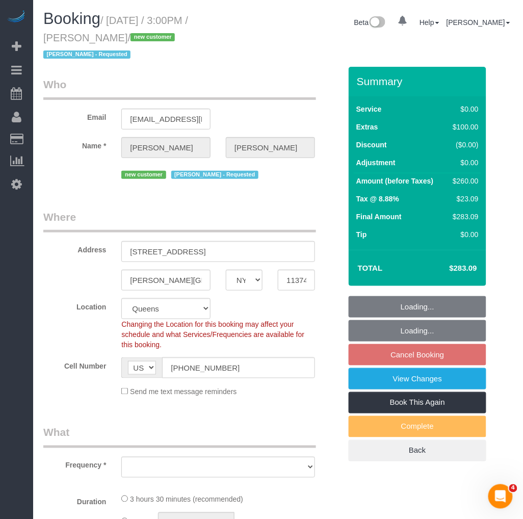
select select "object:1410"
select select "string:stripe-pm_1S6HLo4VGloSiKo74DeqoOUT"
select select "1"
select select "spot8"
select select "number:63"
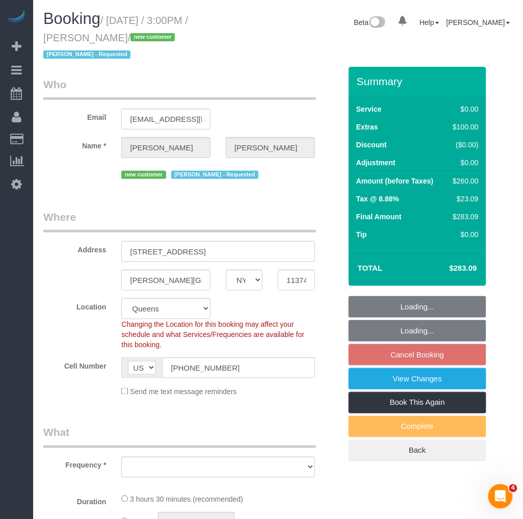
select select "number:75"
select select "number:15"
select select "number:5"
select select "1"
